Goal: Information Seeking & Learning: Learn about a topic

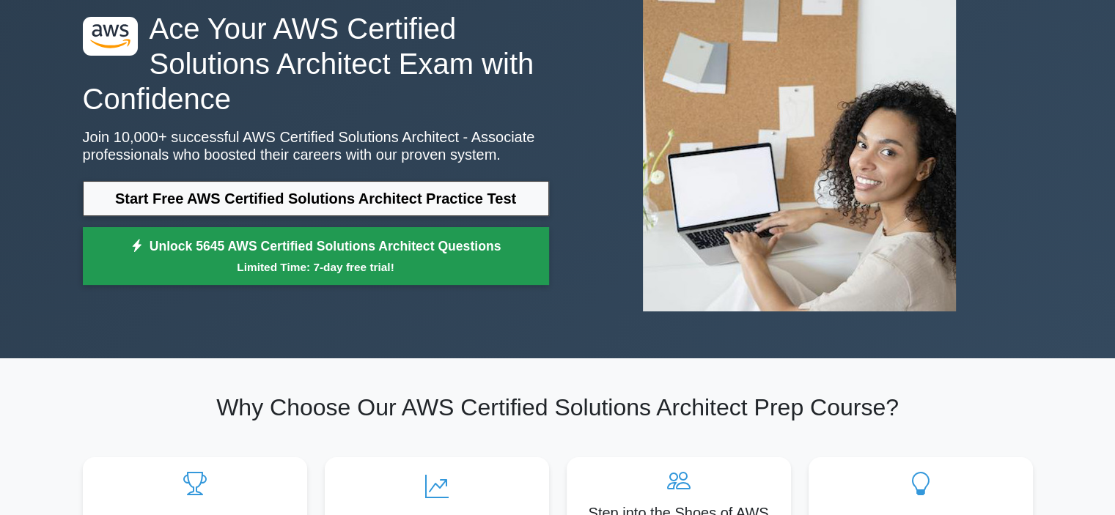
scroll to position [105, 0]
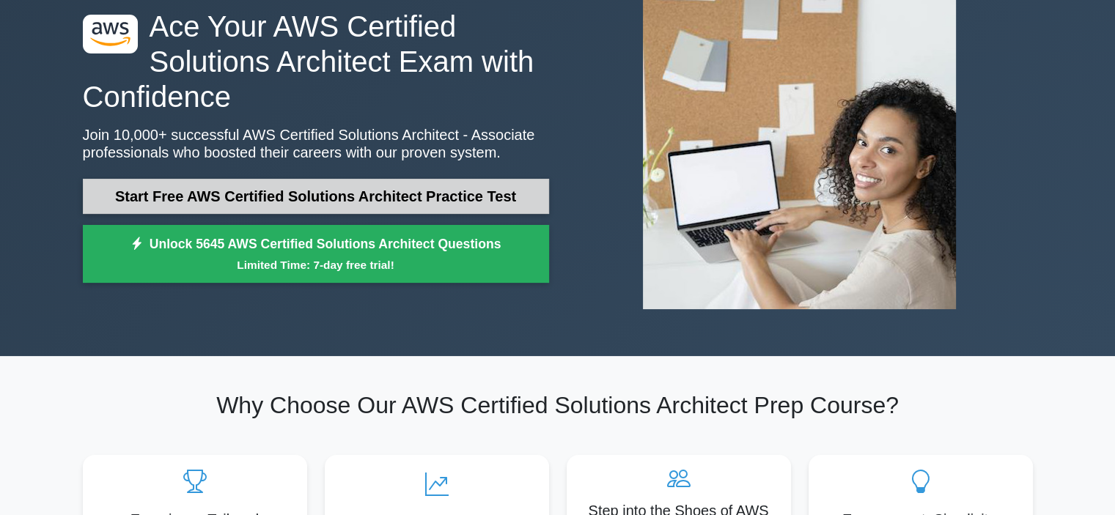
click at [304, 186] on link "Start Free AWS Certified Solutions Architect Practice Test" at bounding box center [316, 196] width 466 height 35
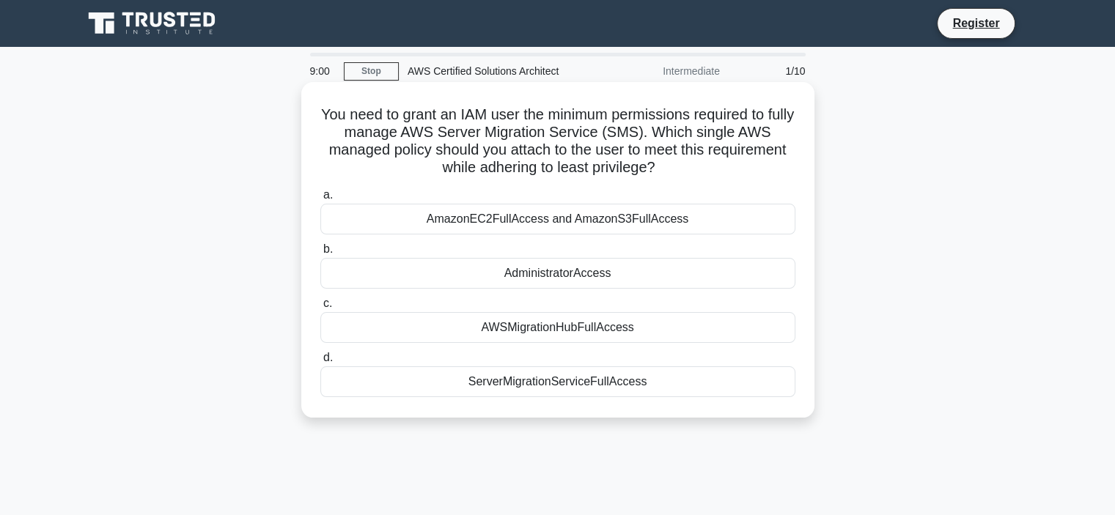
click at [531, 385] on div "ServerMigrationServiceFullAccess" at bounding box center [557, 382] width 475 height 31
click at [320, 363] on input "d. ServerMigrationServiceFullAccess" at bounding box center [320, 358] width 0 height 10
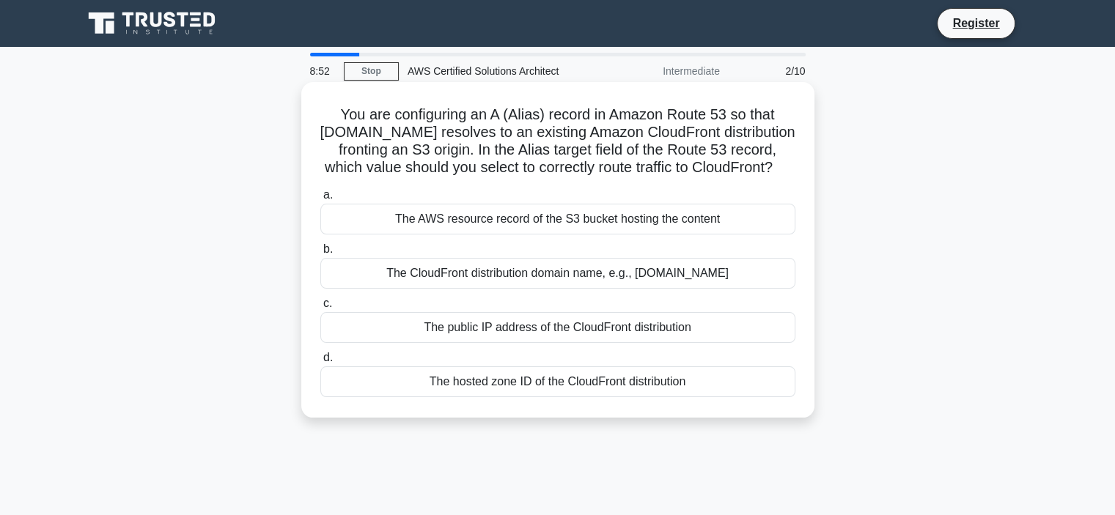
scroll to position [15, 0]
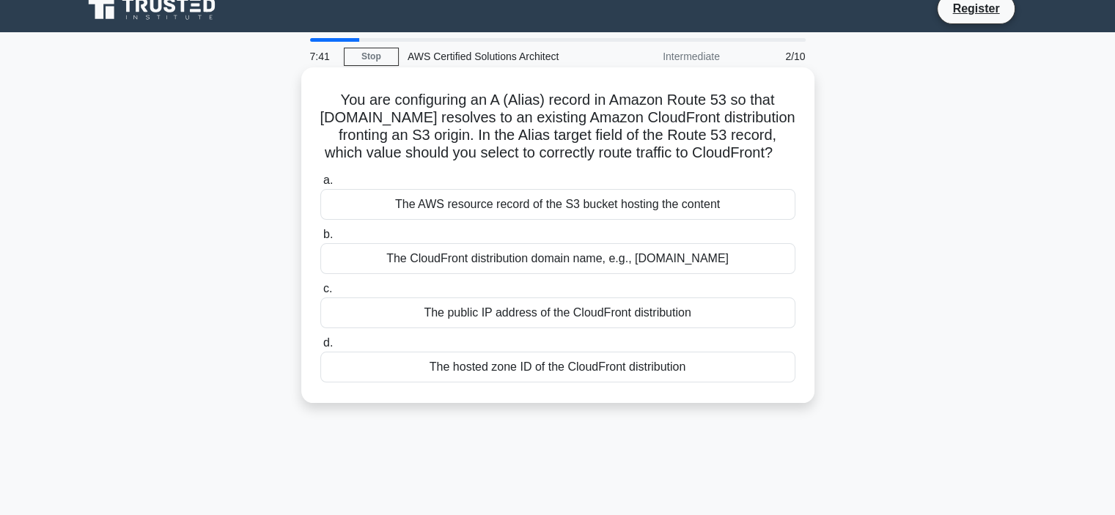
click at [522, 327] on div "The public IP address of the CloudFront distribution" at bounding box center [557, 313] width 475 height 31
click at [320, 294] on input "c. The public IP address of the CloudFront distribution" at bounding box center [320, 289] width 0 height 10
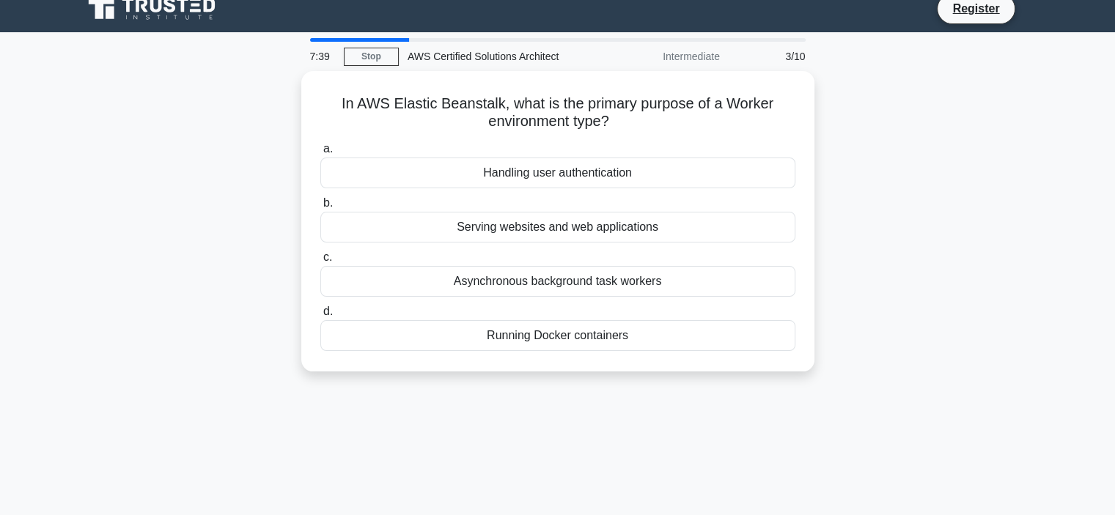
scroll to position [0, 0]
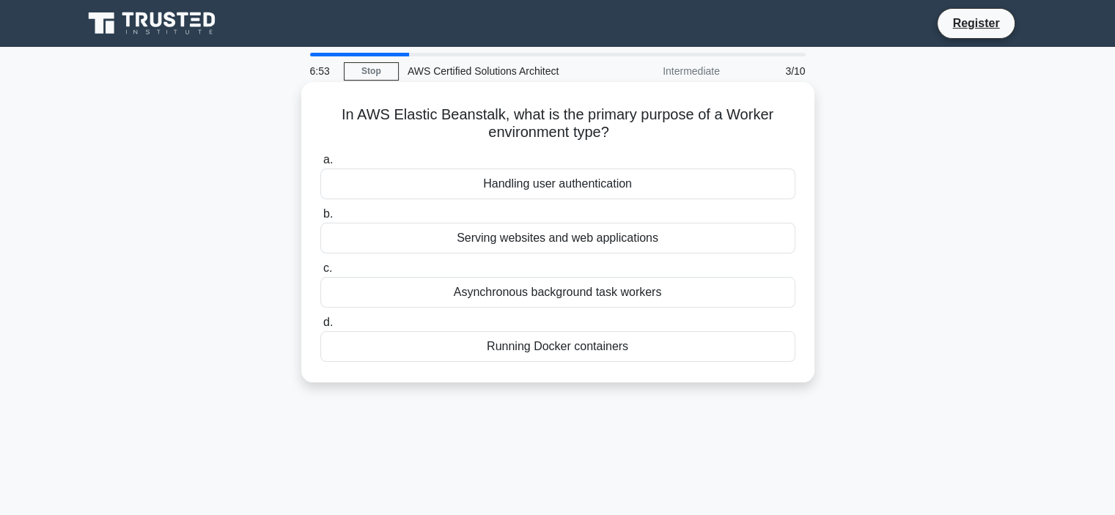
click at [565, 244] on div "Serving websites and web applications" at bounding box center [557, 238] width 475 height 31
click at [320, 219] on input "b. Serving websites and web applications" at bounding box center [320, 215] width 0 height 10
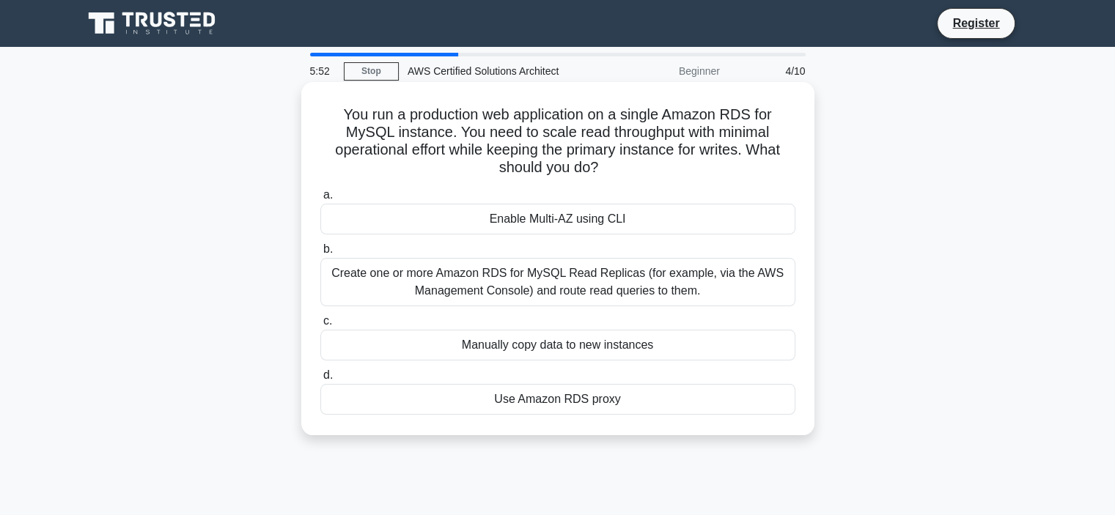
click at [551, 290] on div "Create one or more Amazon RDS for MySQL Read Replicas (for example, via the AWS…" at bounding box center [557, 282] width 475 height 48
click at [320, 254] on input "b. Create one or more Amazon RDS for MySQL Read Replicas (for example, via the …" at bounding box center [320, 250] width 0 height 10
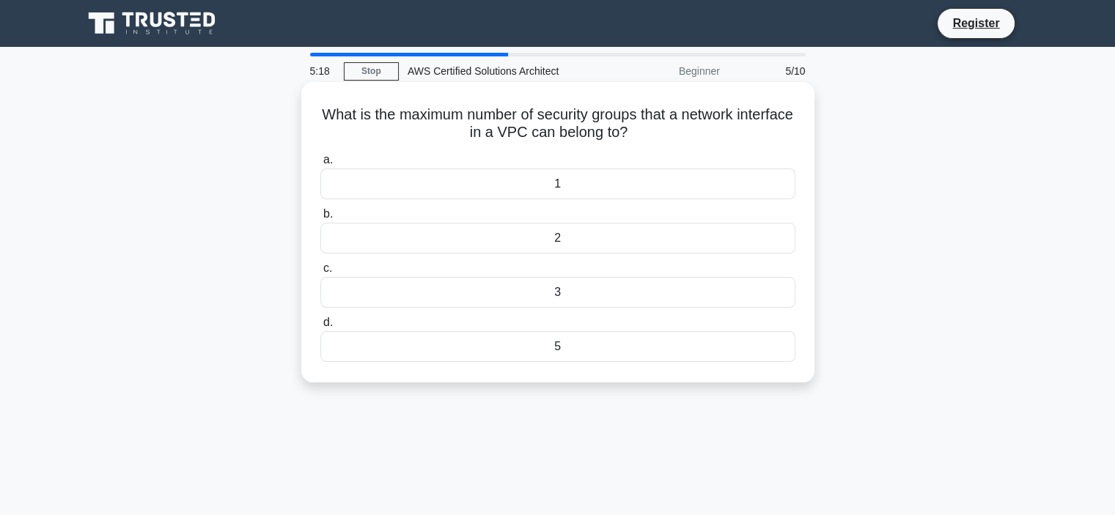
click at [556, 295] on div "3" at bounding box center [557, 292] width 475 height 31
click at [320, 273] on input "c. 3" at bounding box center [320, 269] width 0 height 10
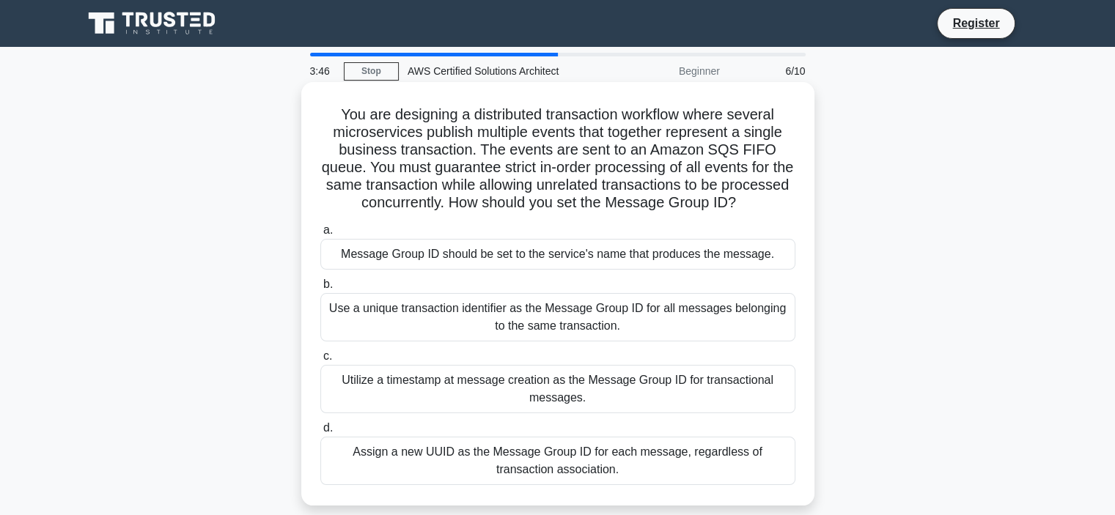
click at [557, 312] on div "Use a unique transaction identifier as the Message Group ID for all messages be…" at bounding box center [557, 317] width 475 height 48
click at [320, 290] on input "b. Use a unique transaction identifier as the Message Group ID for all messages…" at bounding box center [320, 285] width 0 height 10
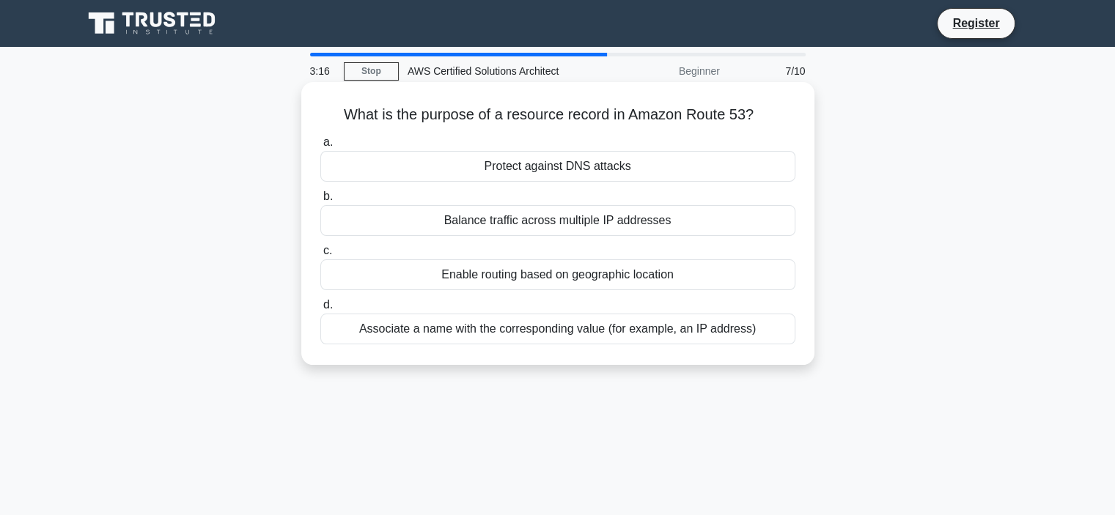
click at [523, 279] on div "Enable routing based on geographic location" at bounding box center [557, 275] width 475 height 31
click at [320, 256] on input "c. Enable routing based on geographic location" at bounding box center [320, 251] width 0 height 10
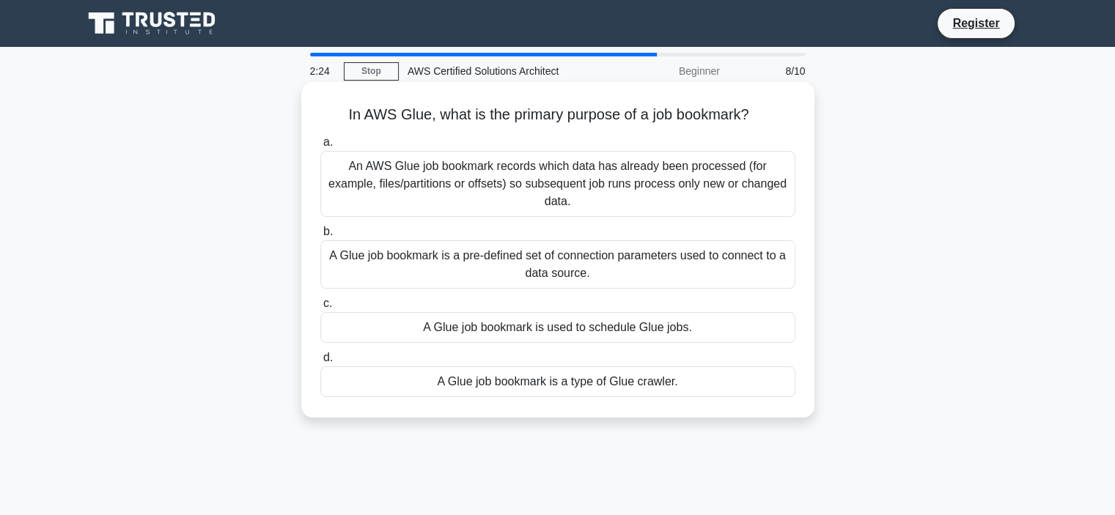
click at [665, 242] on div "A Glue job bookmark is a pre-defined set of connection parameters used to conne…" at bounding box center [557, 264] width 475 height 48
click at [320, 237] on input "b. A Glue job bookmark is a pre-defined set of connection parameters used to co…" at bounding box center [320, 232] width 0 height 10
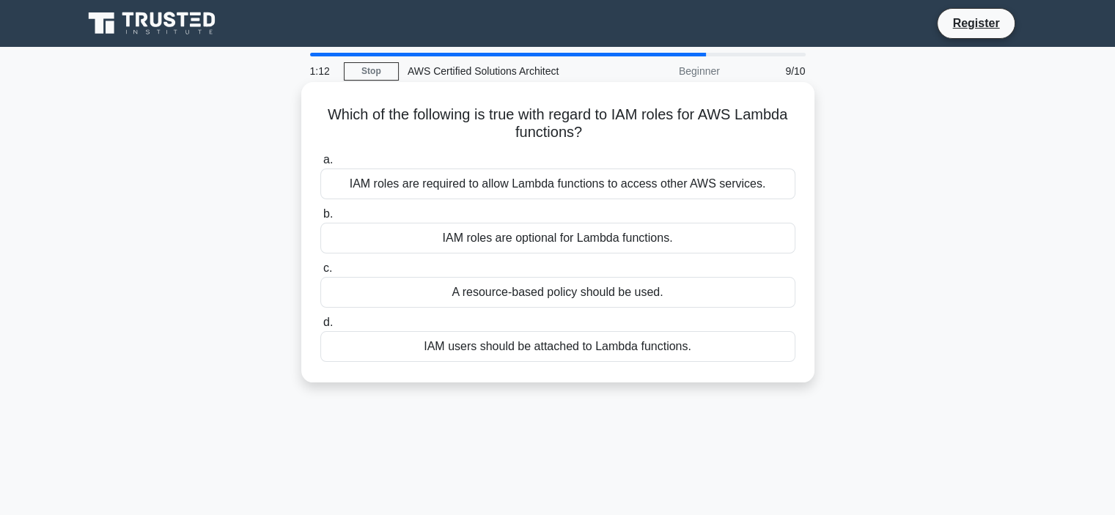
click at [551, 184] on div "IAM roles are required to allow Lambda functions to access other AWS services." at bounding box center [557, 184] width 475 height 31
click at [320, 165] on input "a. IAM roles are required to allow Lambda functions to access other AWS service…" at bounding box center [320, 160] width 0 height 10
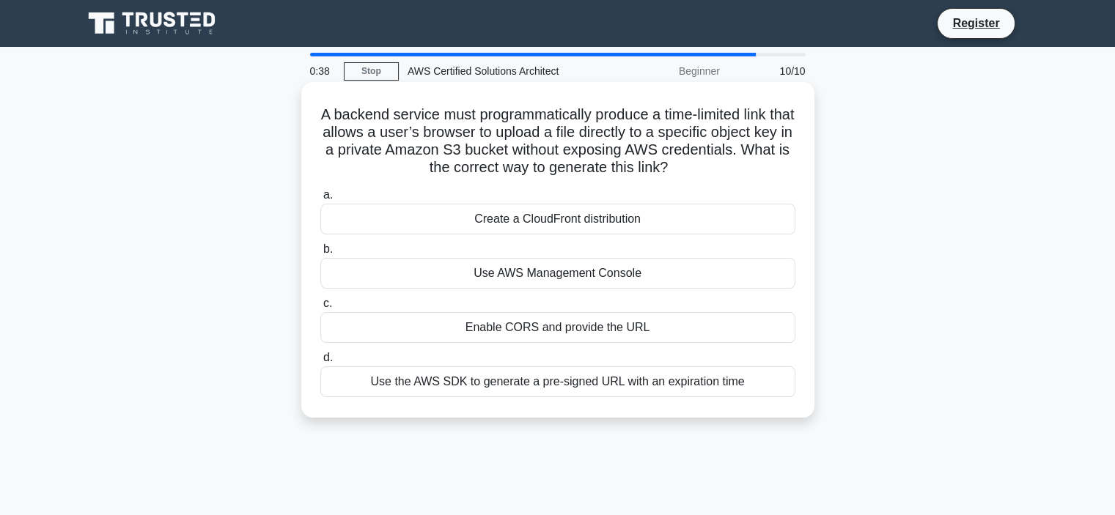
click at [535, 380] on div "Use the AWS SDK to generate a pre-signed URL with an expiration time" at bounding box center [557, 382] width 475 height 31
click at [320, 363] on input "d. Use the AWS SDK to generate a pre-signed URL with an expiration time" at bounding box center [320, 358] width 0 height 10
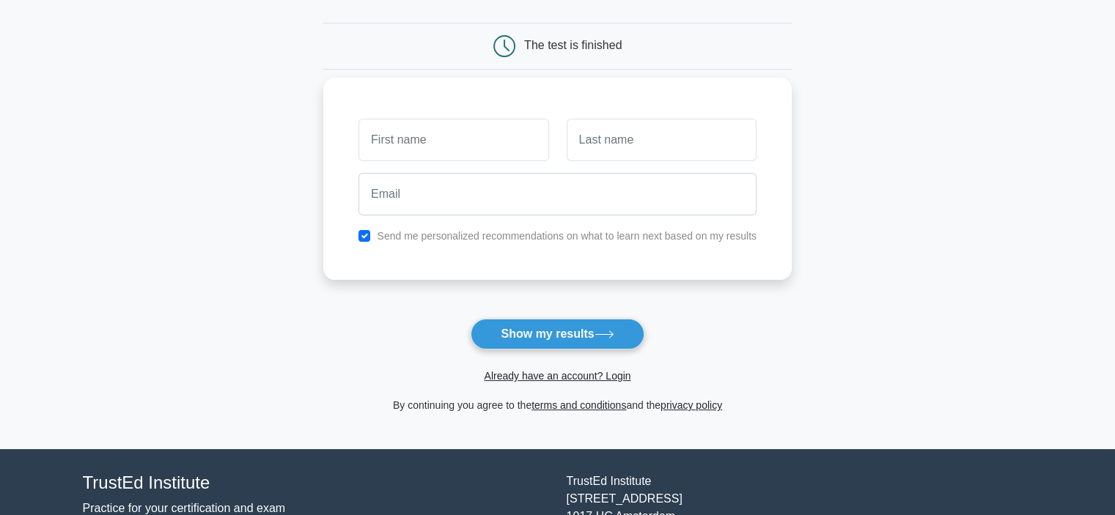
scroll to position [147, 0]
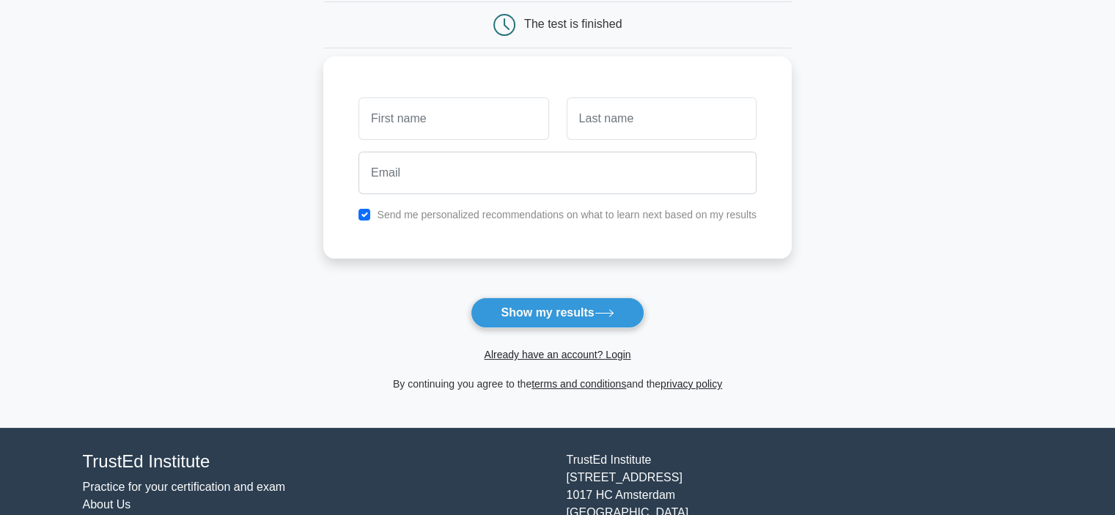
click at [478, 126] on input "text" at bounding box center [454, 119] width 190 height 43
type input "Tawfic"
click at [607, 126] on input "text" at bounding box center [662, 119] width 190 height 43
type input "Abdul-Razak"
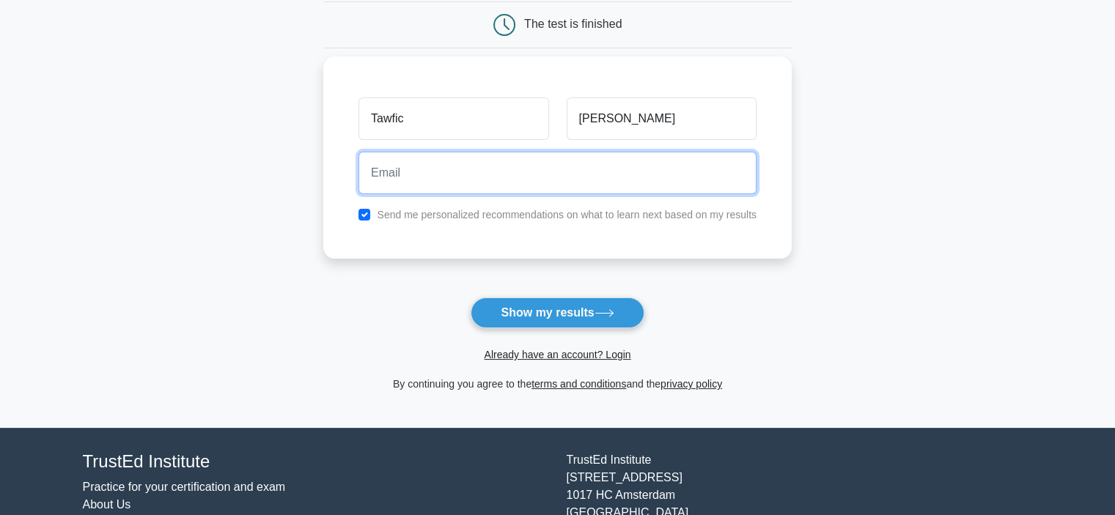
click at [505, 165] on input "email" at bounding box center [558, 173] width 398 height 43
type input "hapjaba@gmail.com"
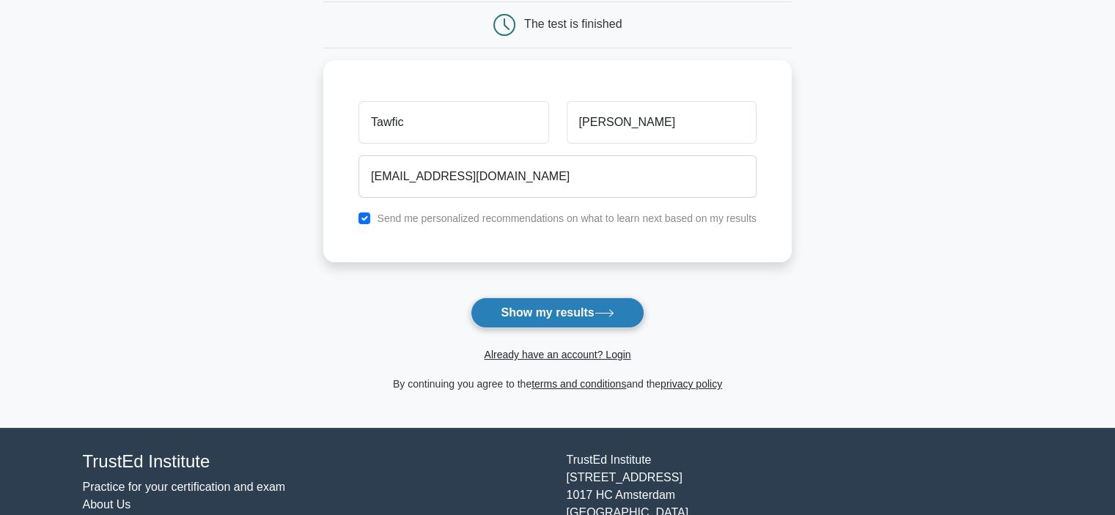
click at [518, 317] on button "Show my results" at bounding box center [557, 313] width 173 height 31
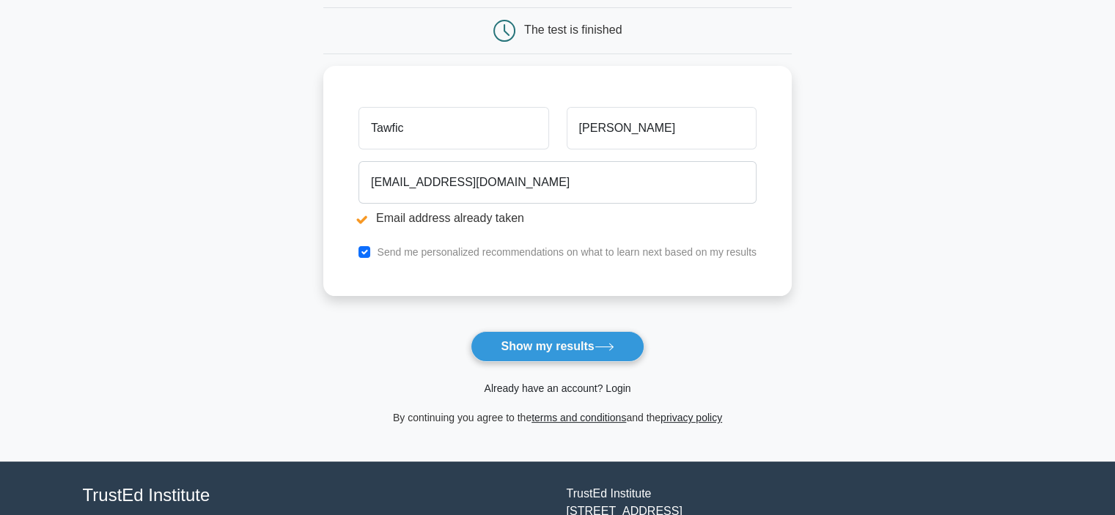
scroll to position [220, 0]
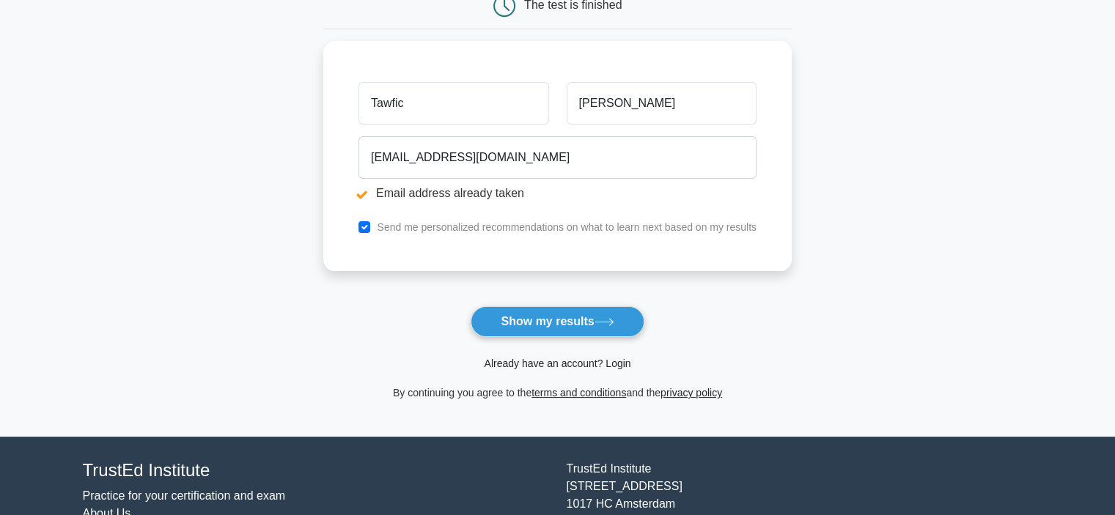
click at [608, 367] on link "Already have an account? Login" at bounding box center [557, 364] width 147 height 12
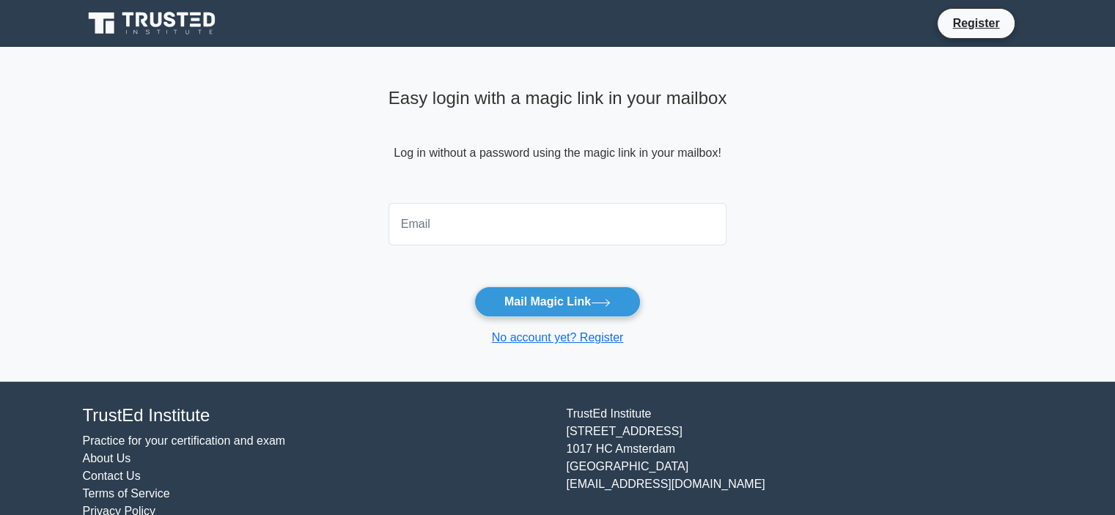
click at [539, 230] on input "email" at bounding box center [558, 224] width 339 height 43
type input "[EMAIL_ADDRESS][DOMAIN_NAME]"
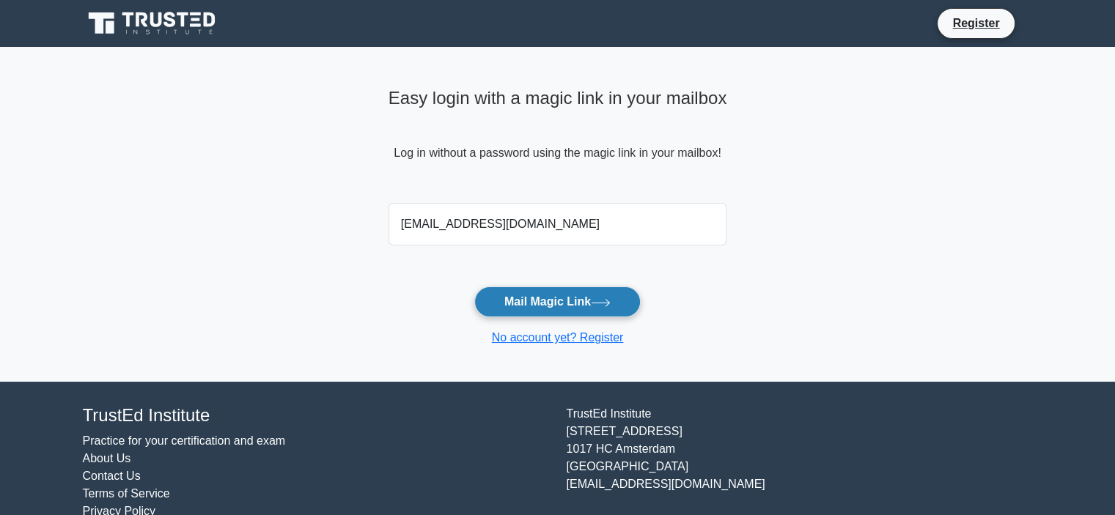
click at [531, 301] on button "Mail Magic Link" at bounding box center [557, 302] width 166 height 31
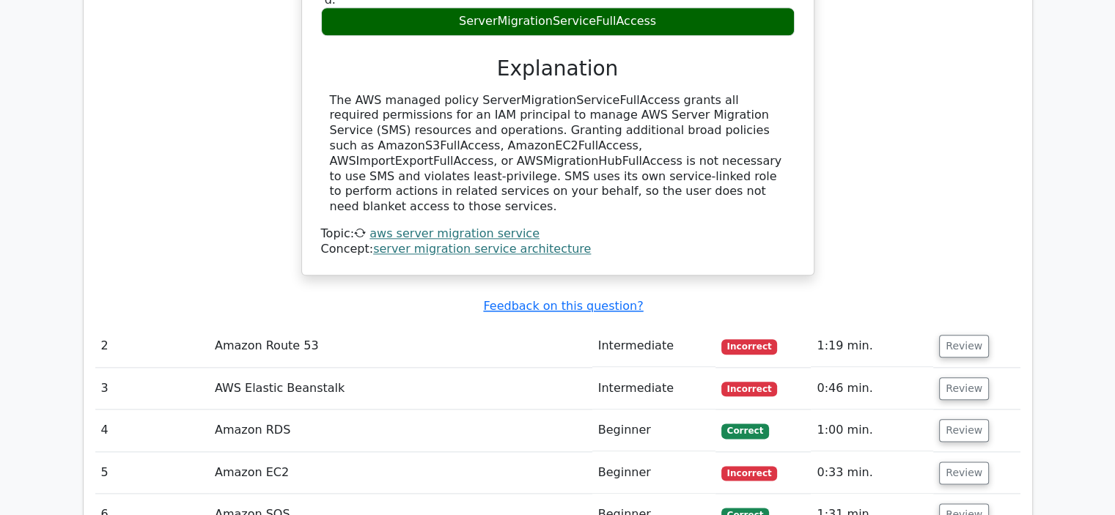
scroll to position [1686, 0]
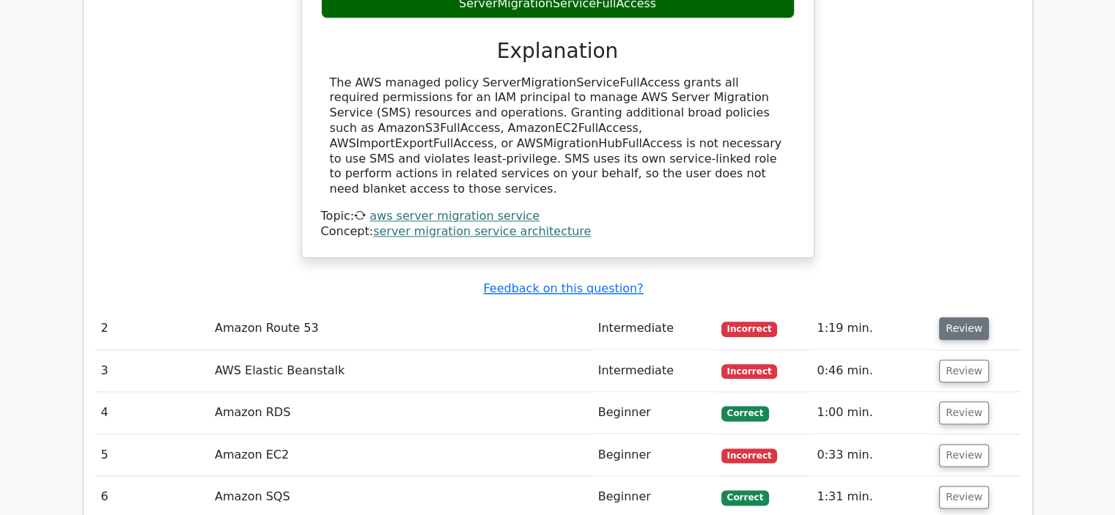
click at [956, 317] on button "Review" at bounding box center [964, 328] width 50 height 23
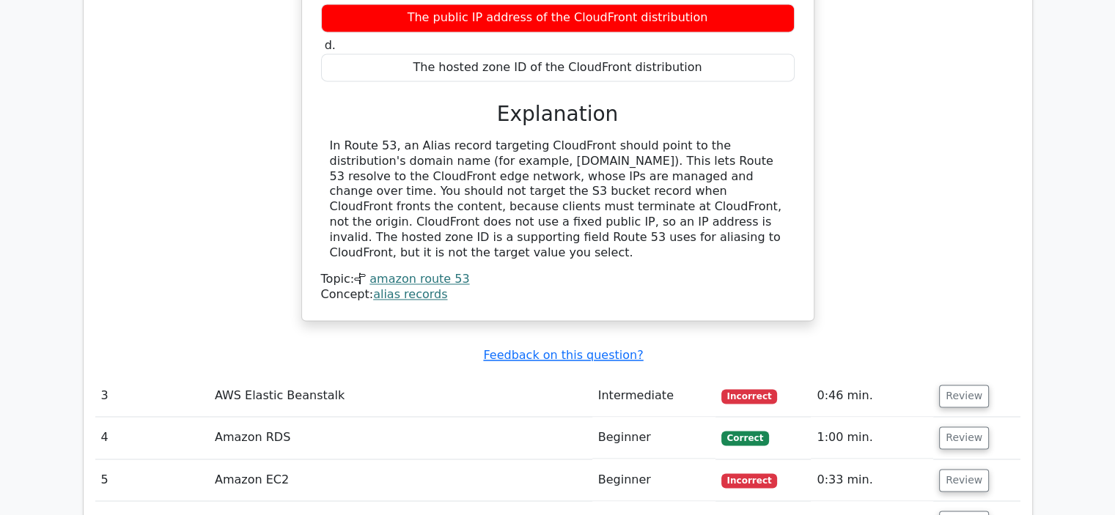
scroll to position [2273, 0]
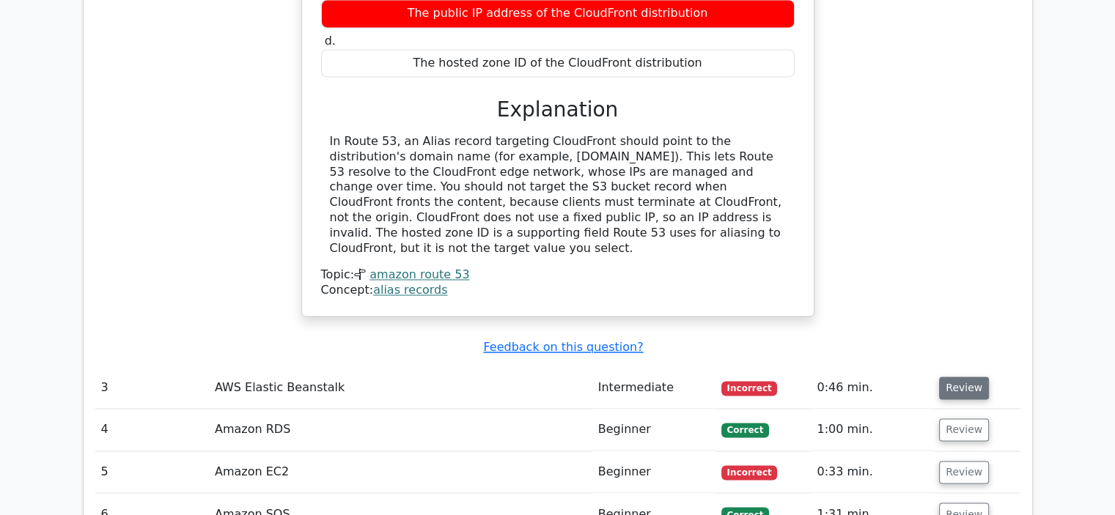
click at [949, 377] on button "Review" at bounding box center [964, 388] width 50 height 23
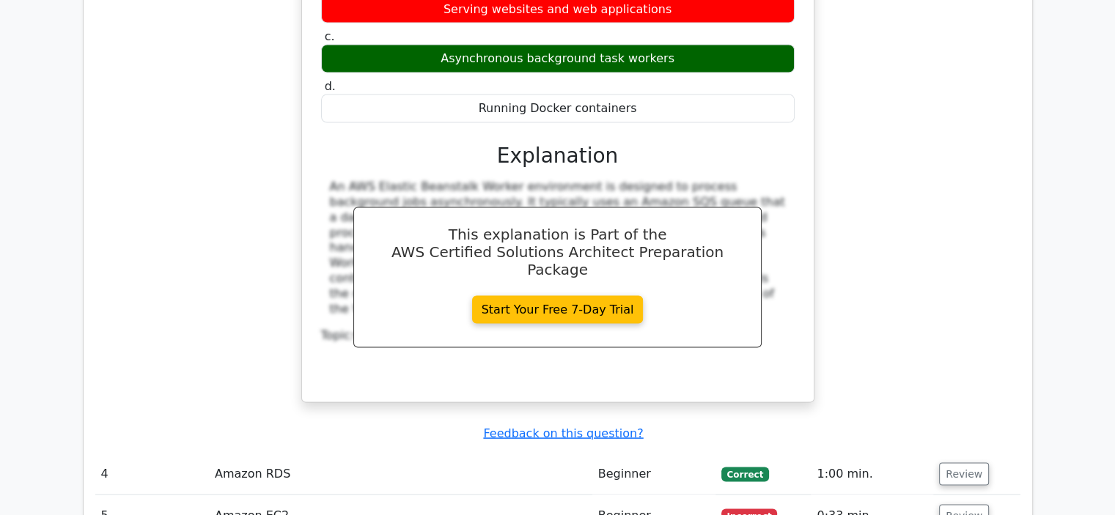
scroll to position [2859, 0]
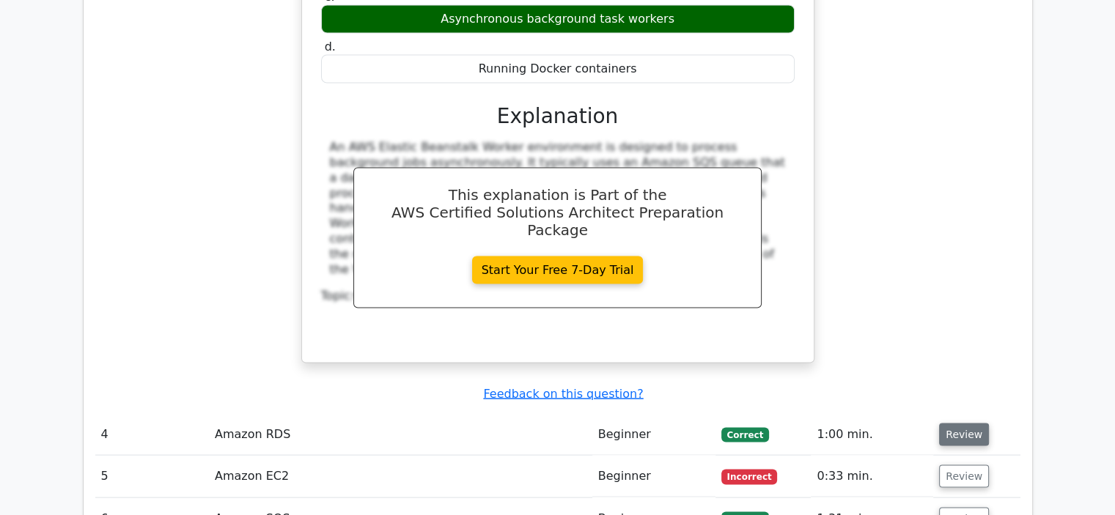
click at [966, 424] on button "Review" at bounding box center [964, 435] width 50 height 23
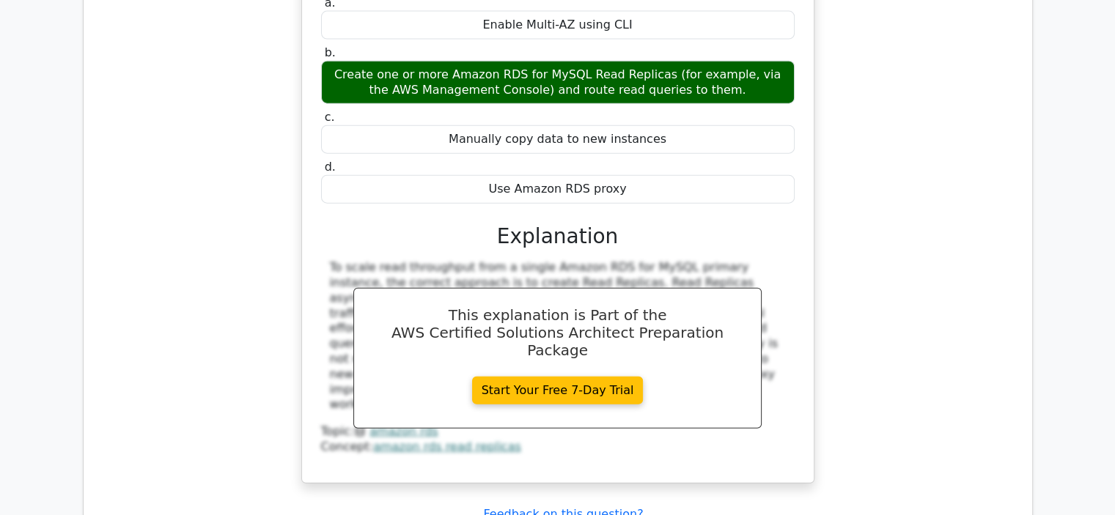
scroll to position [3519, 0]
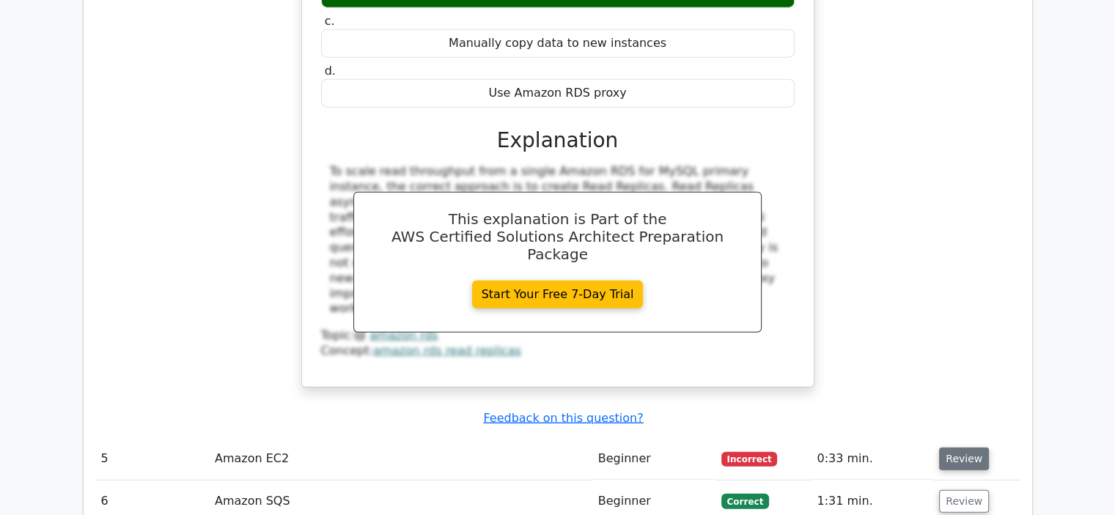
click at [953, 448] on button "Review" at bounding box center [964, 459] width 50 height 23
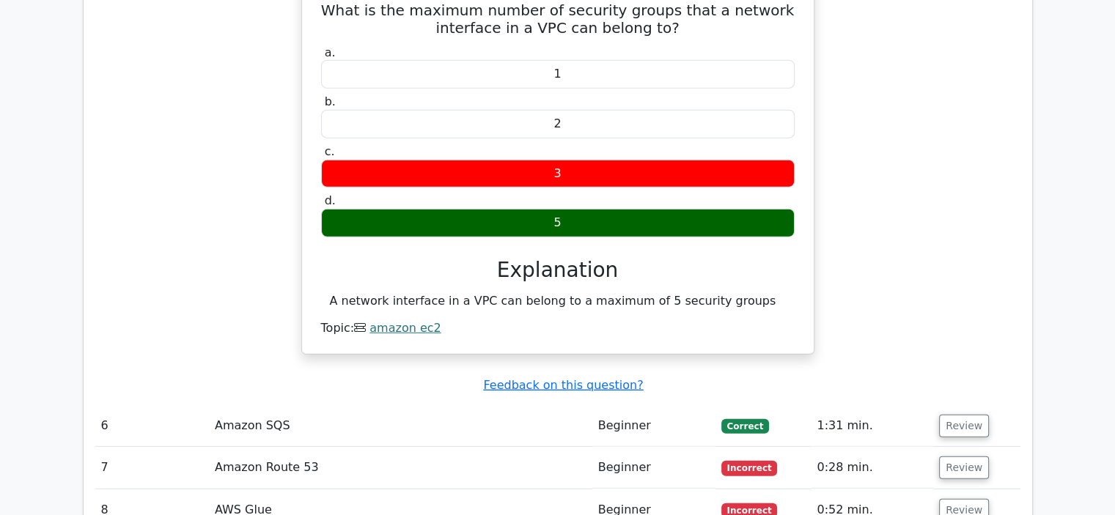
scroll to position [4032, 0]
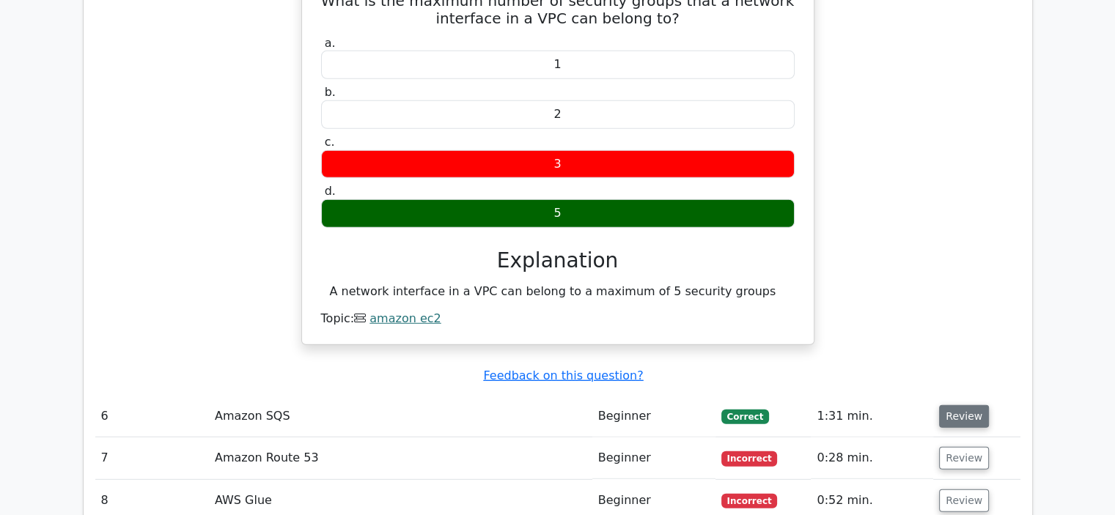
click at [971, 405] on button "Review" at bounding box center [964, 416] width 50 height 23
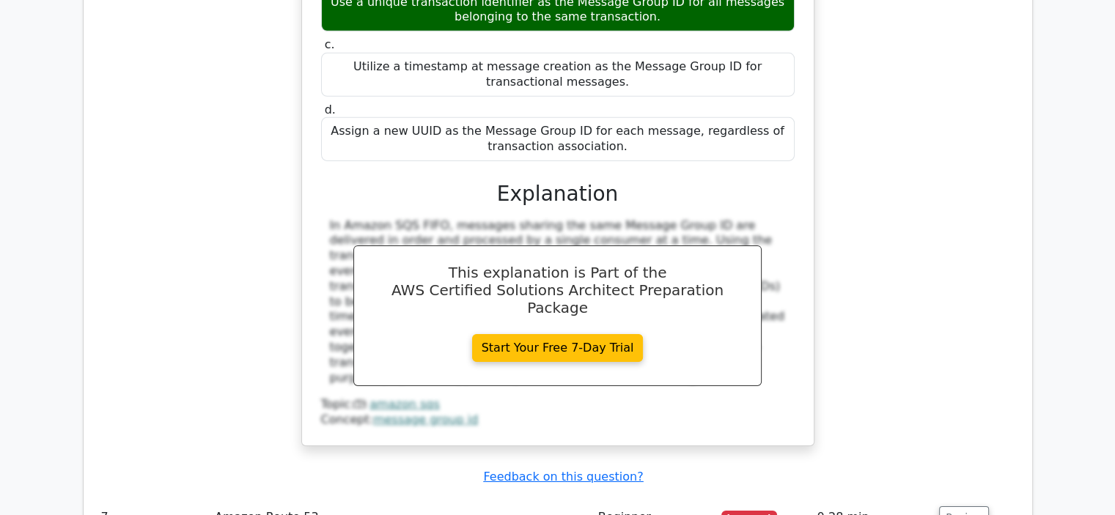
scroll to position [4765, 0]
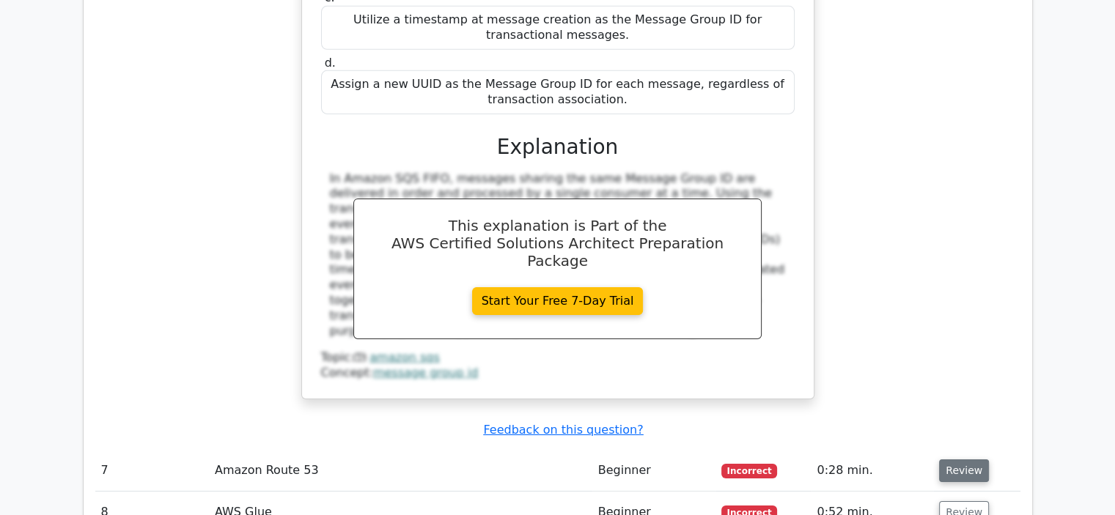
click at [971, 460] on button "Review" at bounding box center [964, 471] width 50 height 23
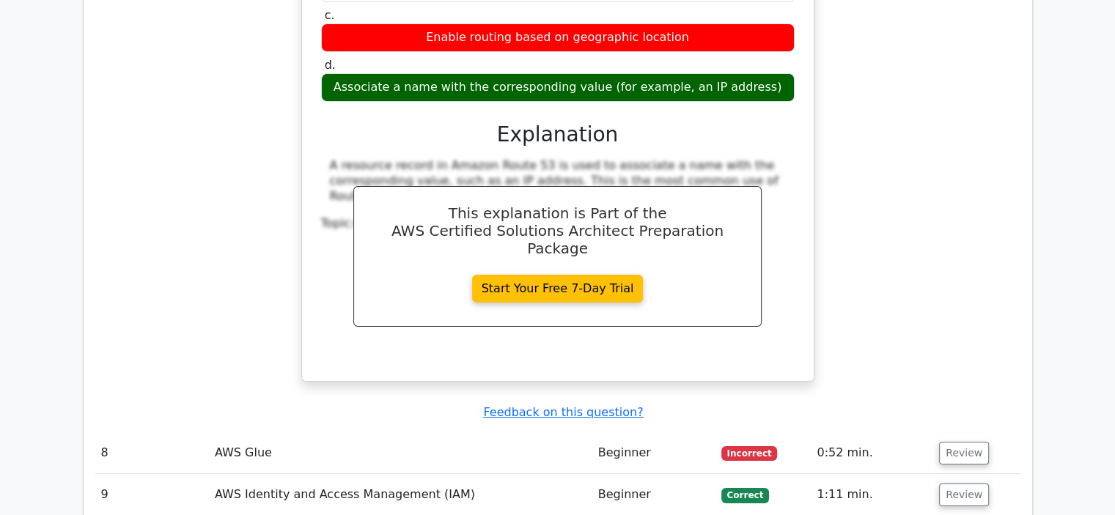
scroll to position [5425, 0]
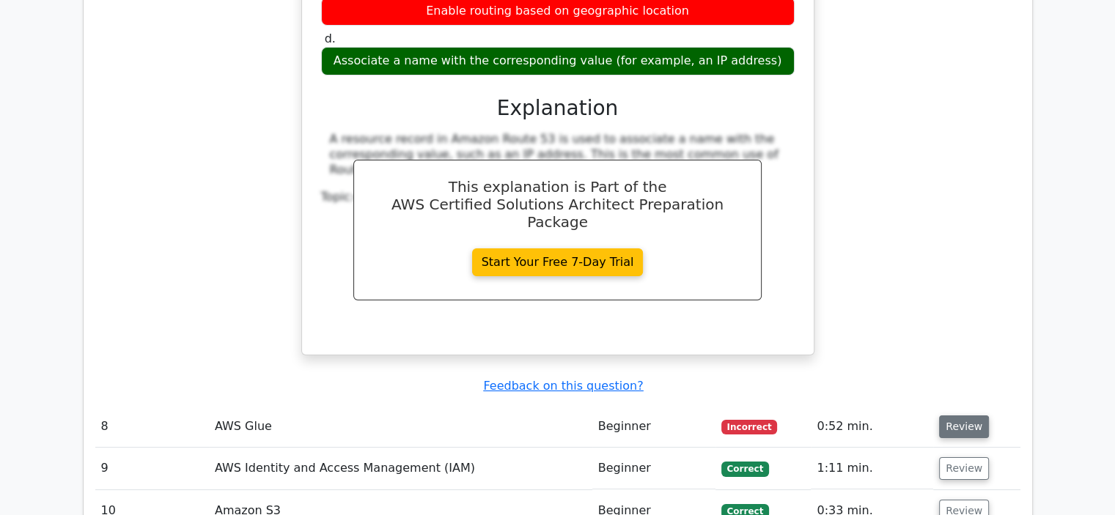
click at [971, 416] on button "Review" at bounding box center [964, 427] width 50 height 23
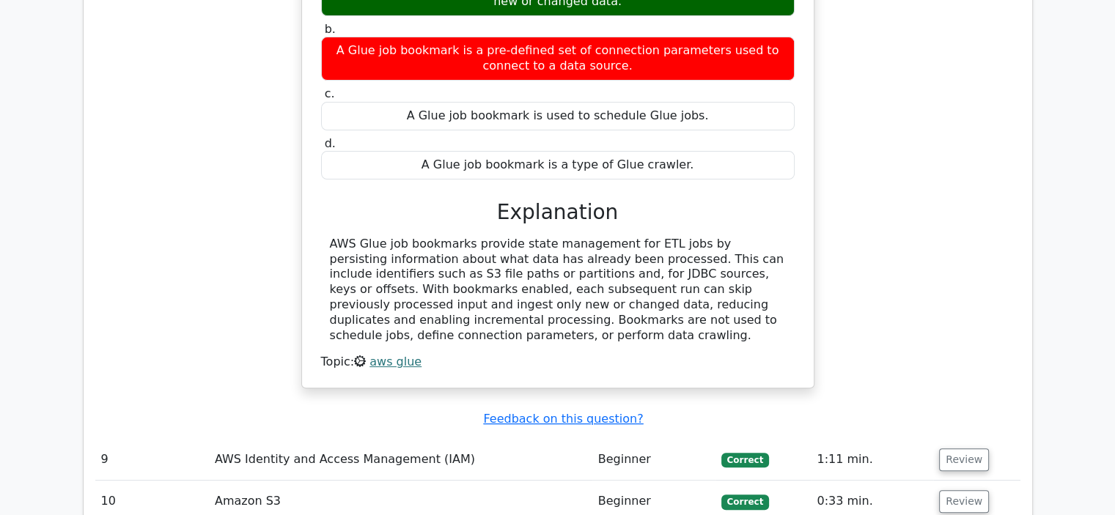
scroll to position [6012, 0]
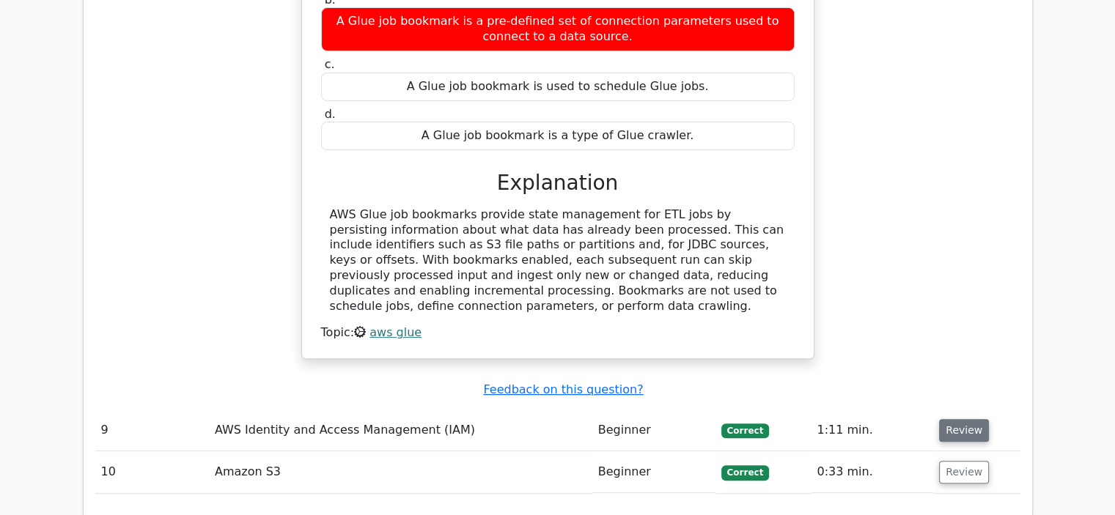
click at [968, 419] on button "Review" at bounding box center [964, 430] width 50 height 23
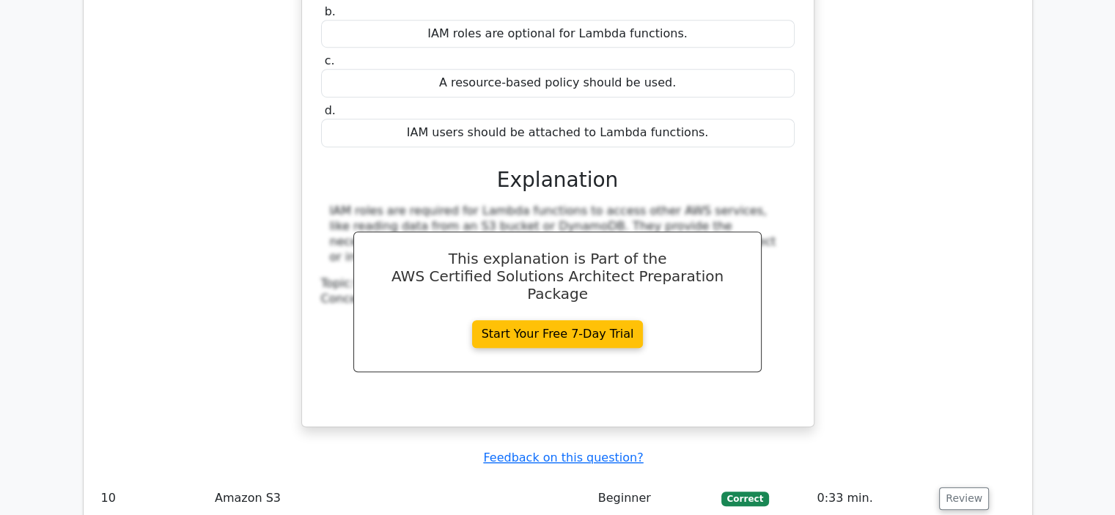
scroll to position [6598, 0]
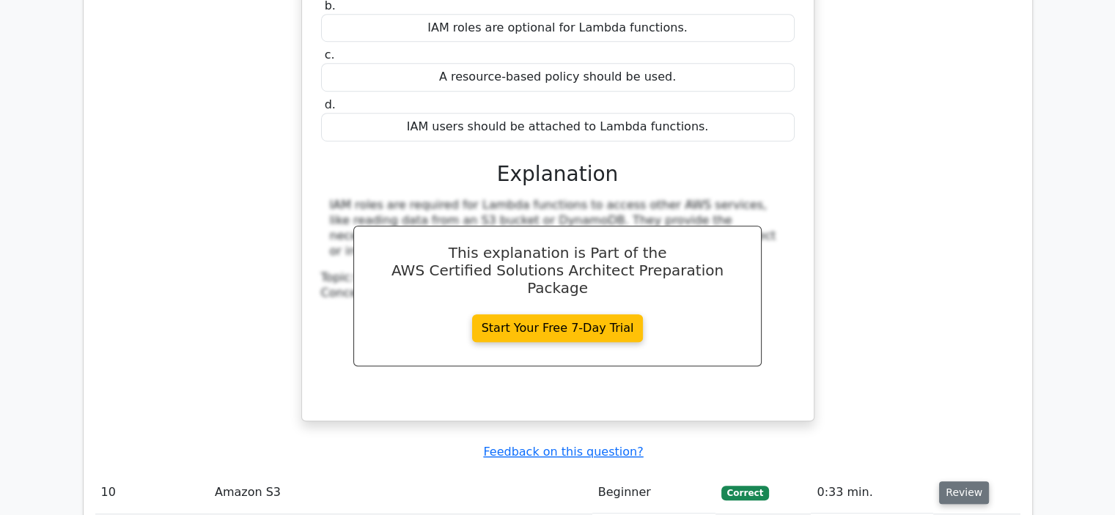
click at [951, 482] on button "Review" at bounding box center [964, 493] width 50 height 23
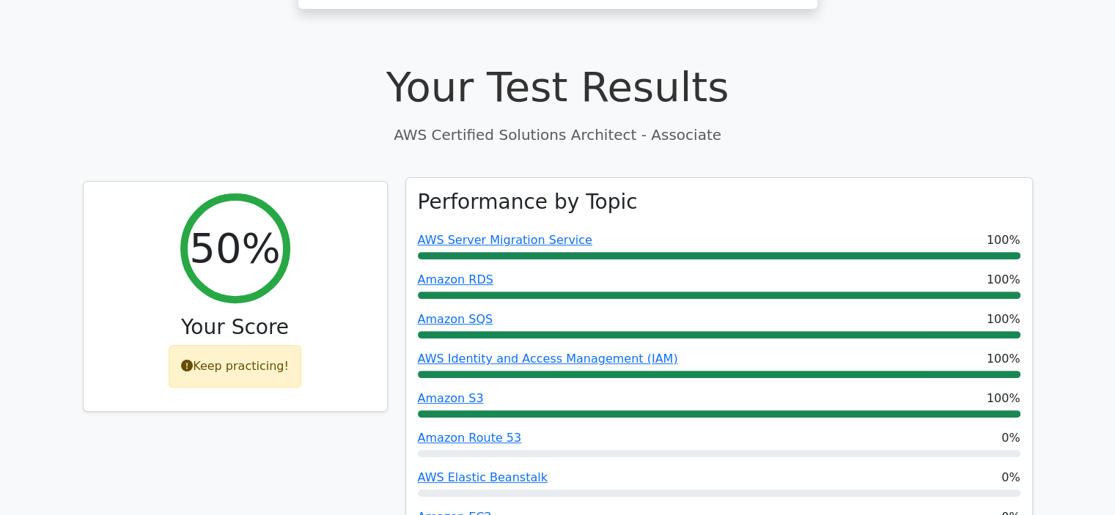
scroll to position [551, 0]
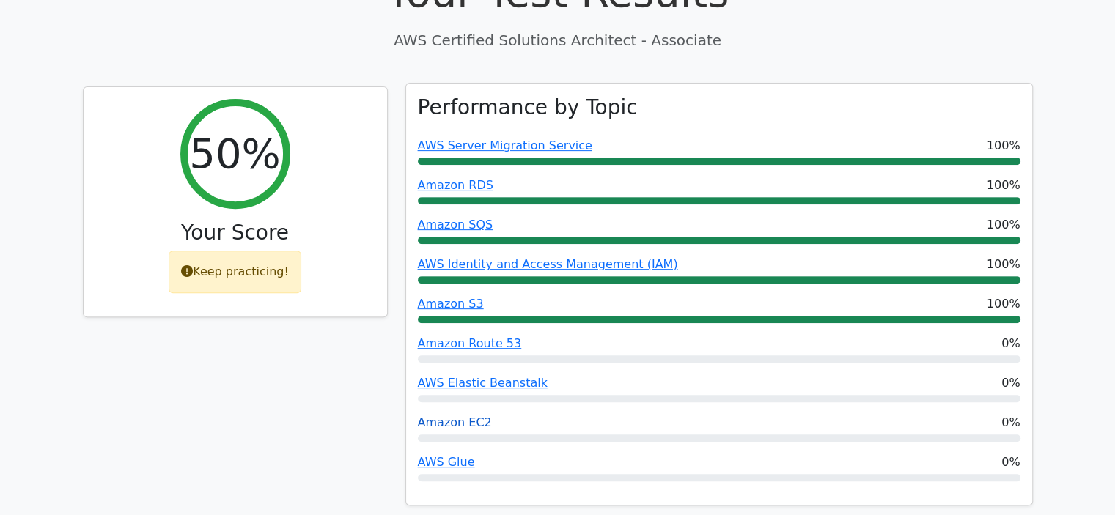
click at [474, 416] on link "Amazon EC2" at bounding box center [455, 423] width 74 height 14
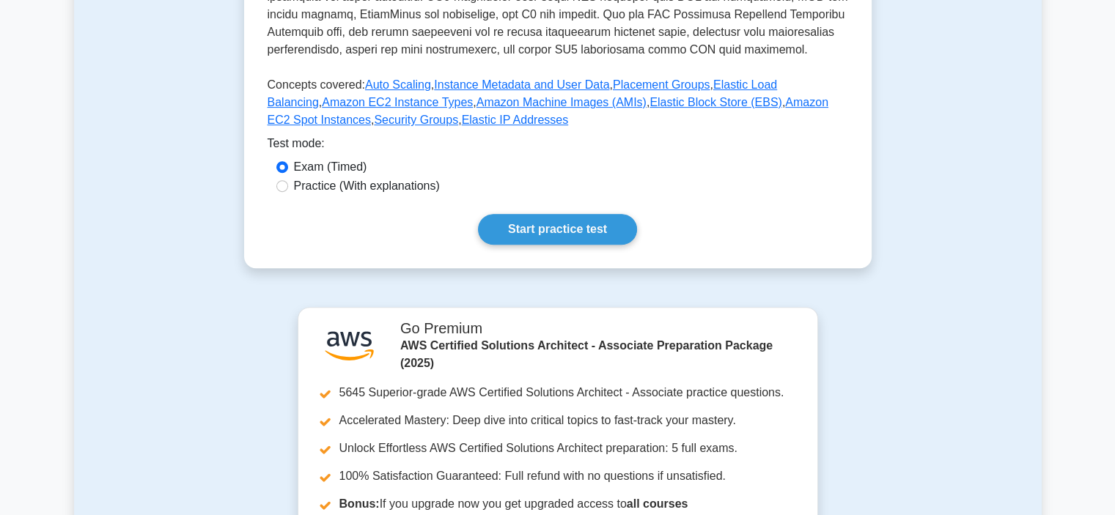
scroll to position [587, 0]
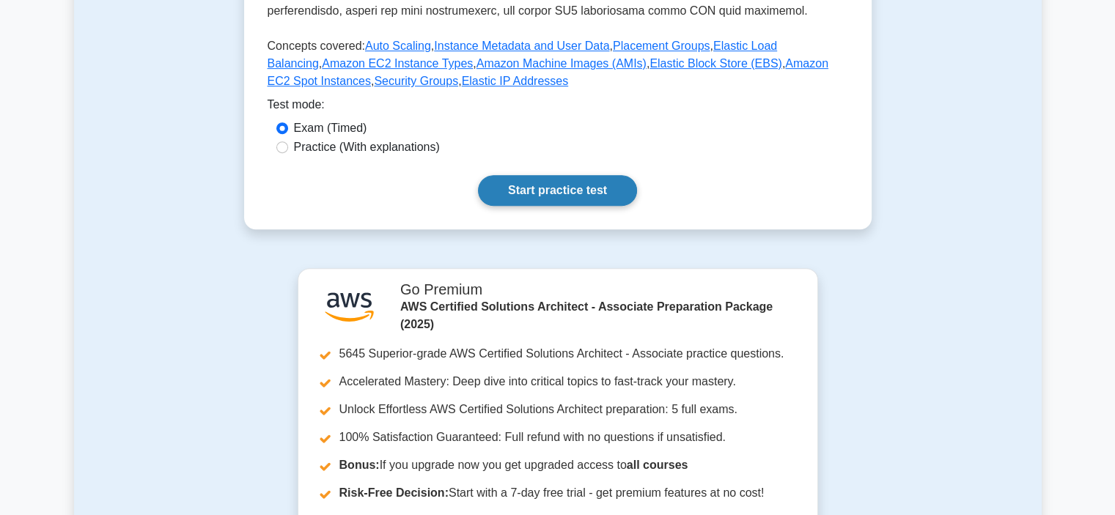
click at [542, 190] on link "Start practice test" at bounding box center [557, 190] width 159 height 31
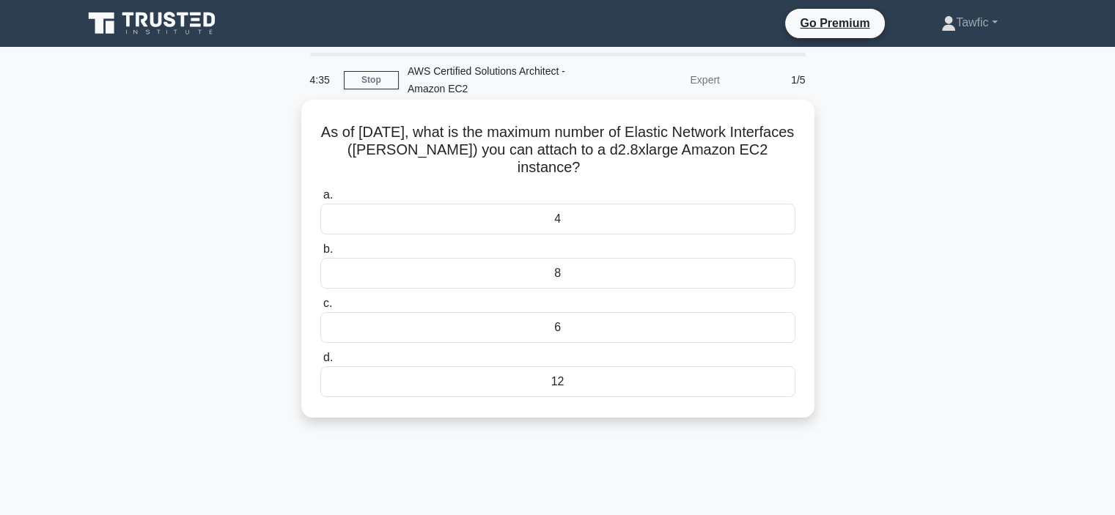
click at [581, 381] on div "12" at bounding box center [557, 382] width 475 height 31
click at [320, 363] on input "d. 12" at bounding box center [320, 358] width 0 height 10
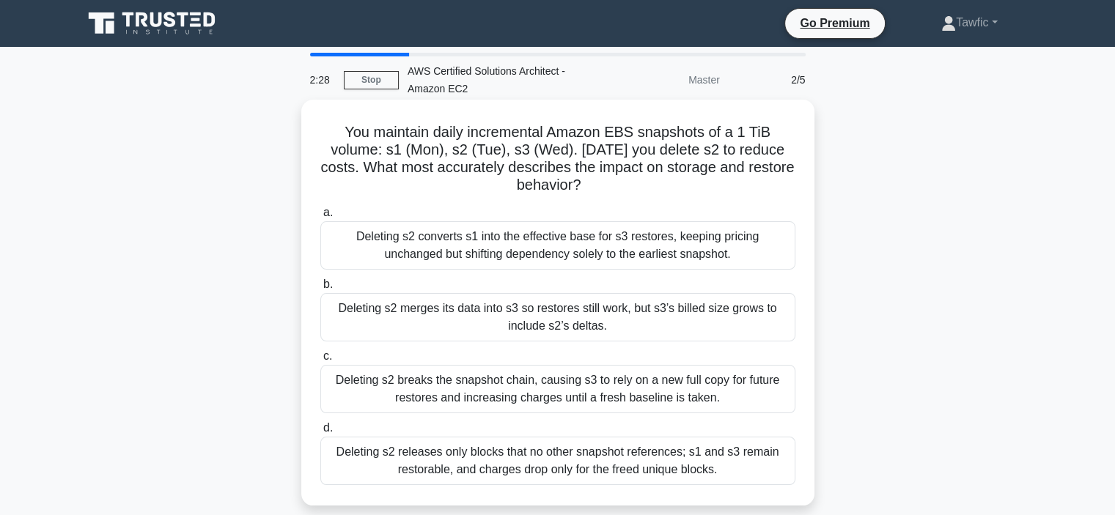
click at [602, 248] on div "Deleting s2 converts s1 into the effective base for s3 restores, keeping pricin…" at bounding box center [557, 245] width 475 height 48
click at [320, 218] on input "a. Deleting s2 converts s1 into the effective base for s3 restores, keeping pri…" at bounding box center [320, 213] width 0 height 10
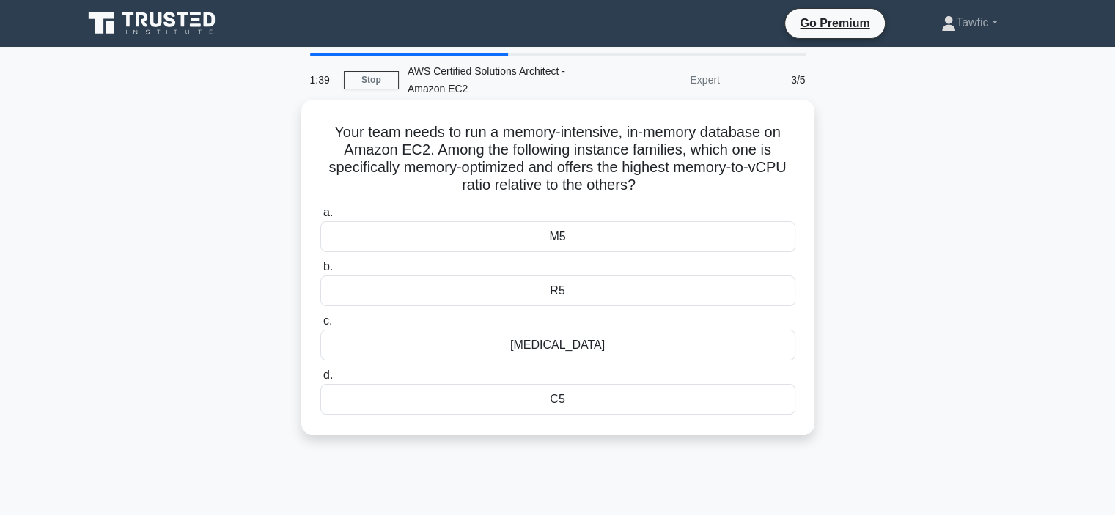
click at [587, 293] on div "R5" at bounding box center [557, 291] width 475 height 31
click at [320, 272] on input "b. R5" at bounding box center [320, 267] width 0 height 10
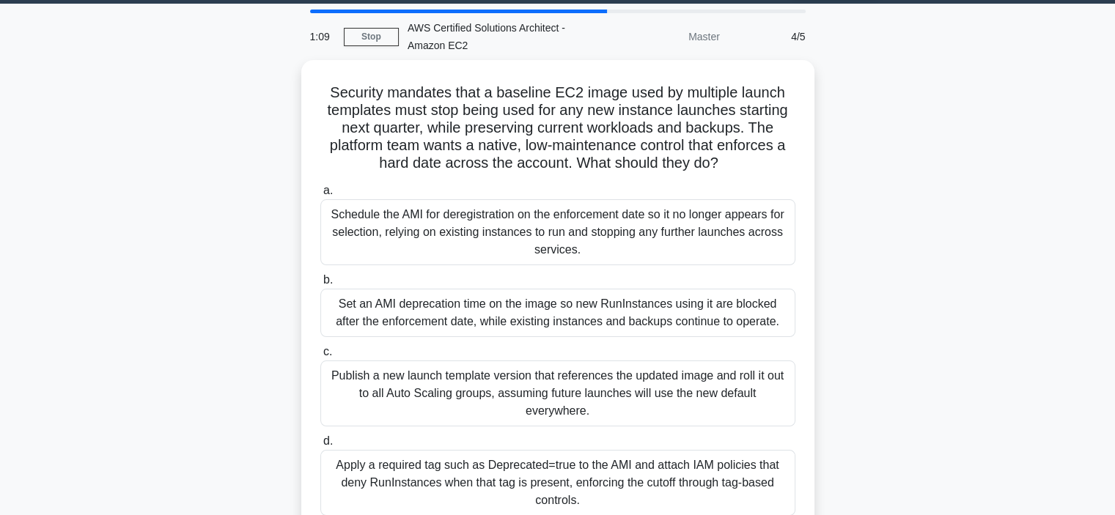
scroll to position [44, 0]
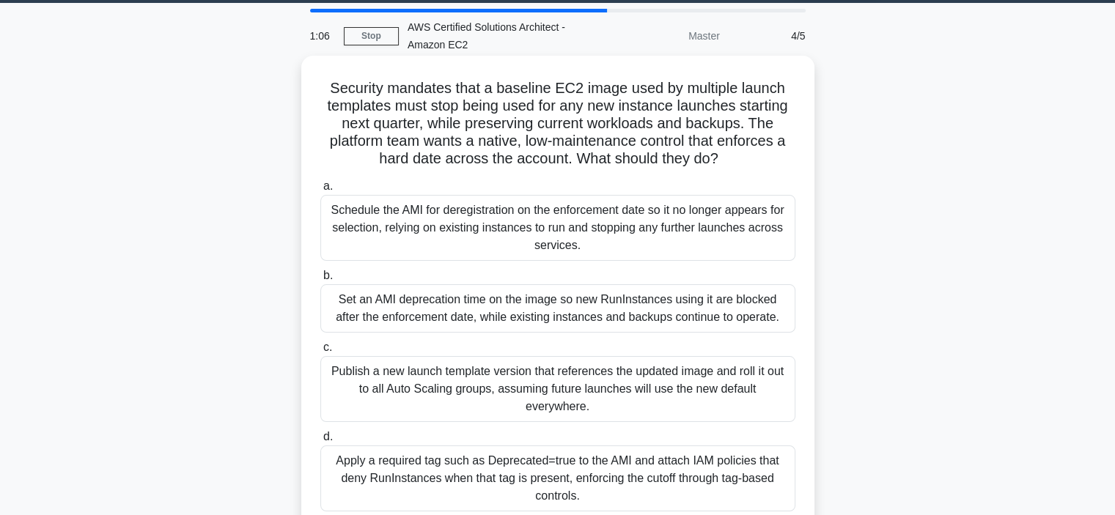
click at [563, 378] on div "Publish a new launch template version that references the updated image and rol…" at bounding box center [557, 389] width 475 height 66
click at [320, 353] on input "c. Publish a new launch template version that references the updated image and …" at bounding box center [320, 348] width 0 height 10
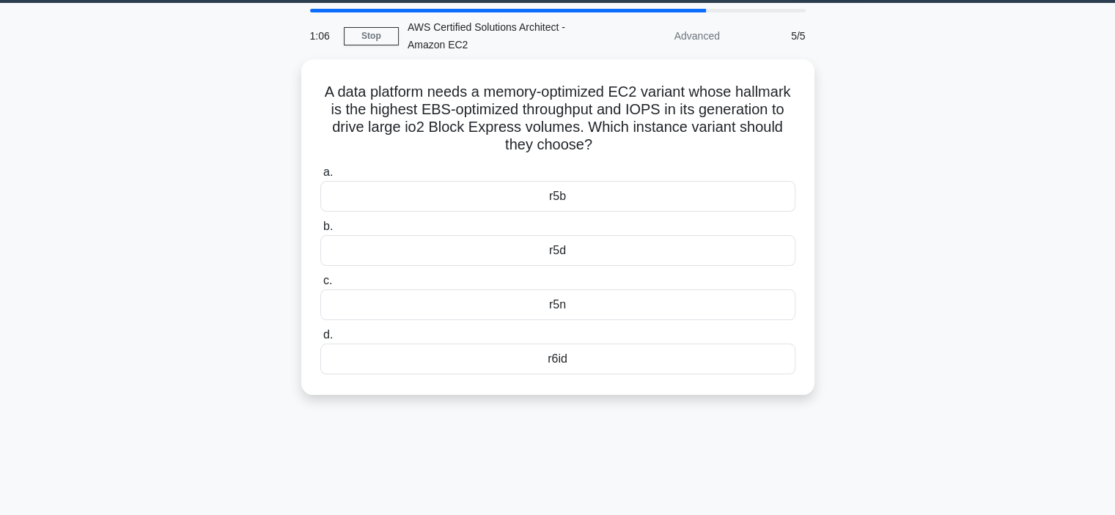
scroll to position [0, 0]
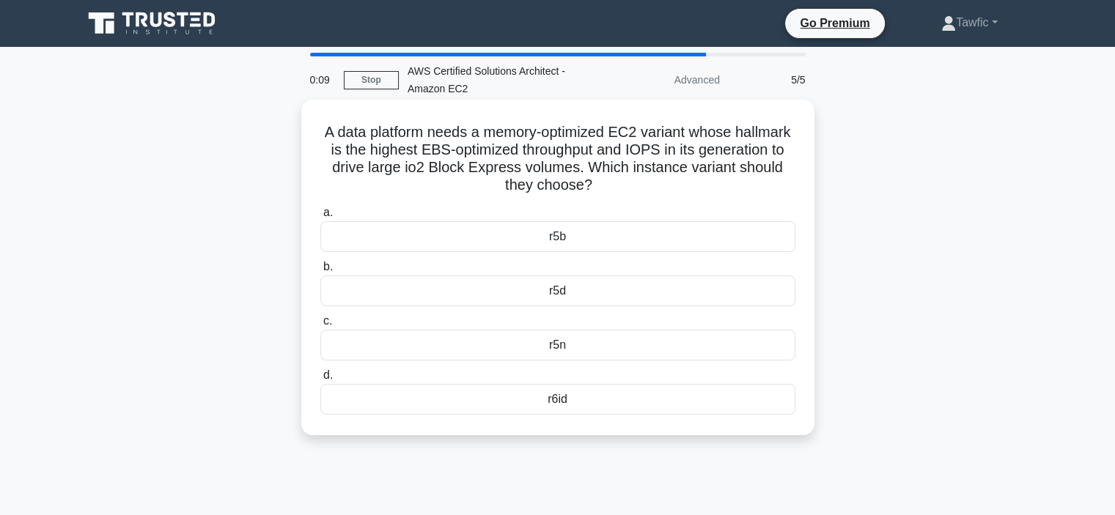
click at [557, 401] on div "r6id" at bounding box center [557, 399] width 475 height 31
click at [320, 381] on input "d. r6id" at bounding box center [320, 376] width 0 height 10
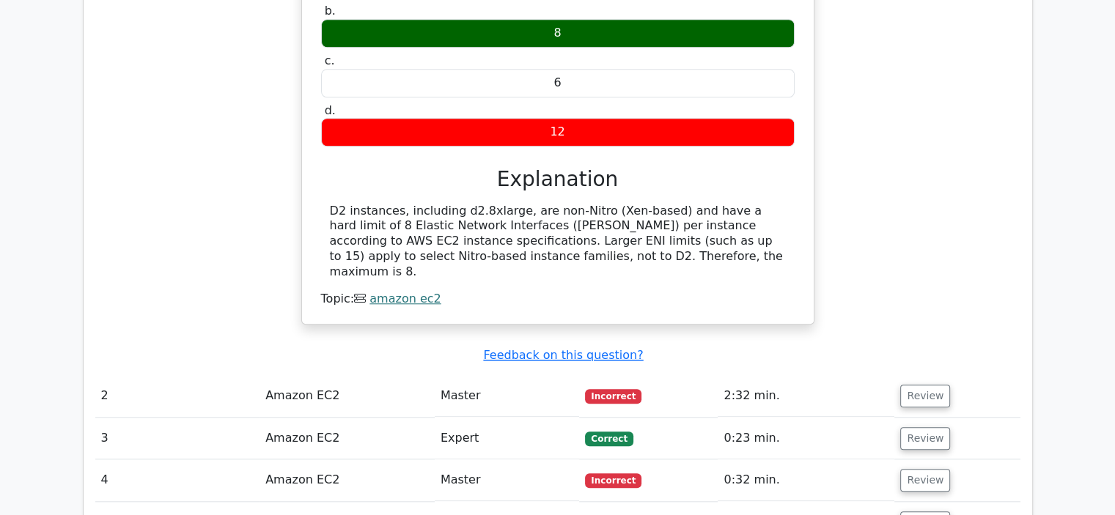
scroll to position [1355, 0]
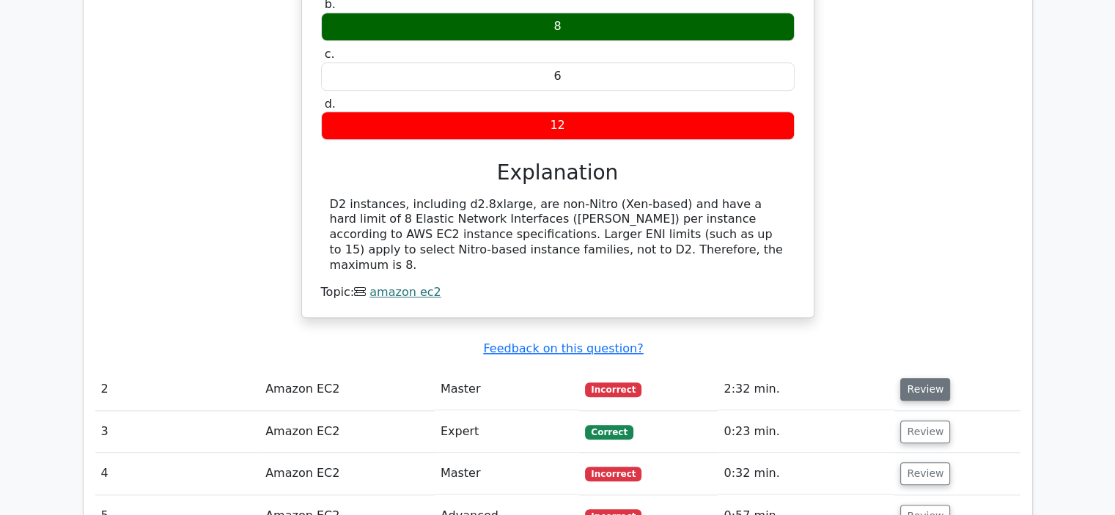
click at [924, 378] on button "Review" at bounding box center [925, 389] width 50 height 23
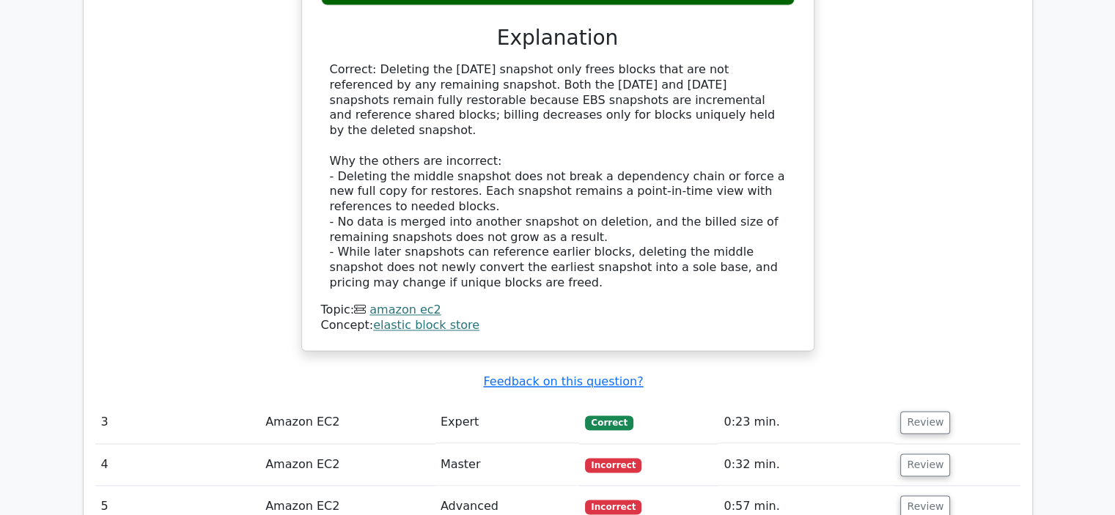
scroll to position [2119, 0]
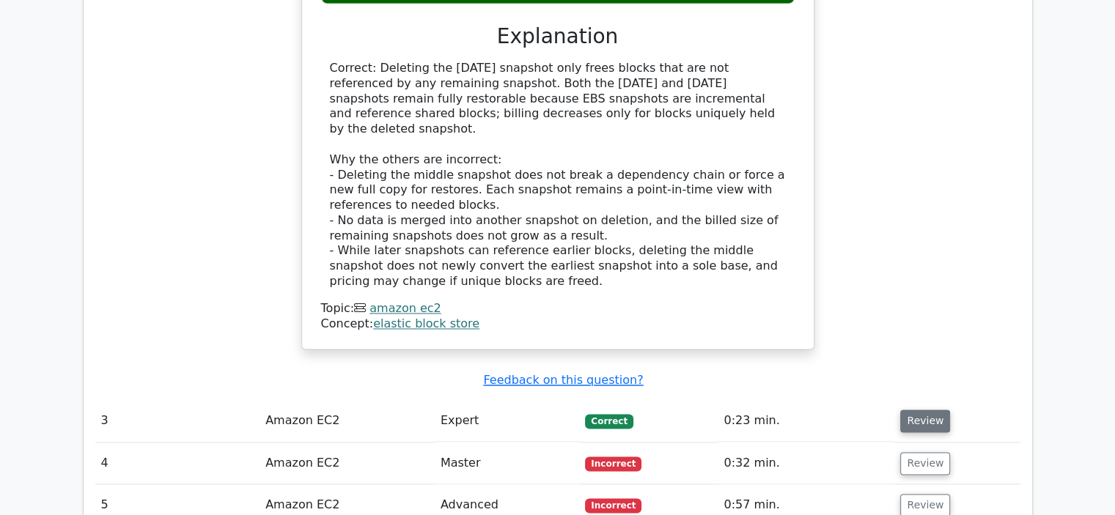
click at [924, 410] on button "Review" at bounding box center [925, 421] width 50 height 23
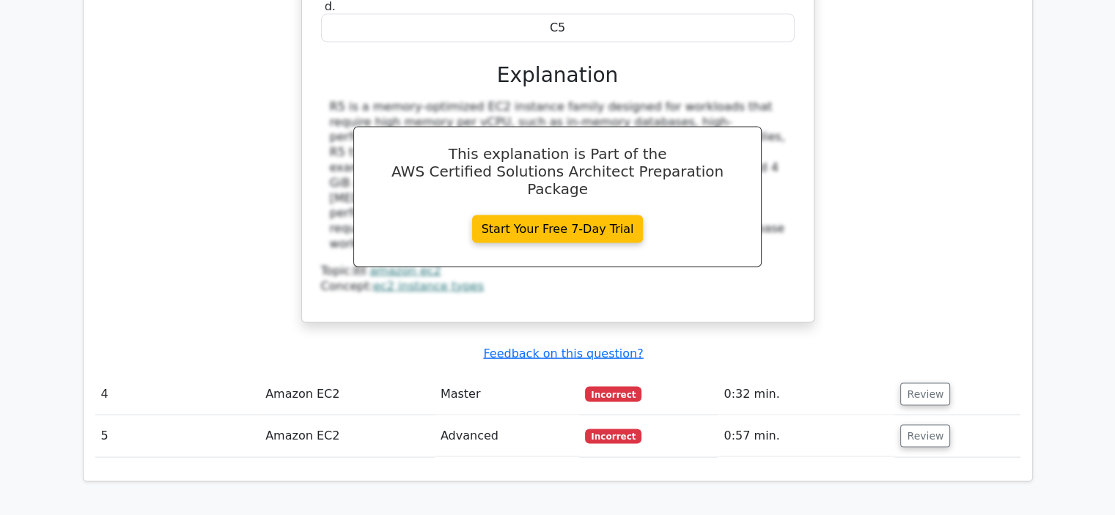
scroll to position [2817, 0]
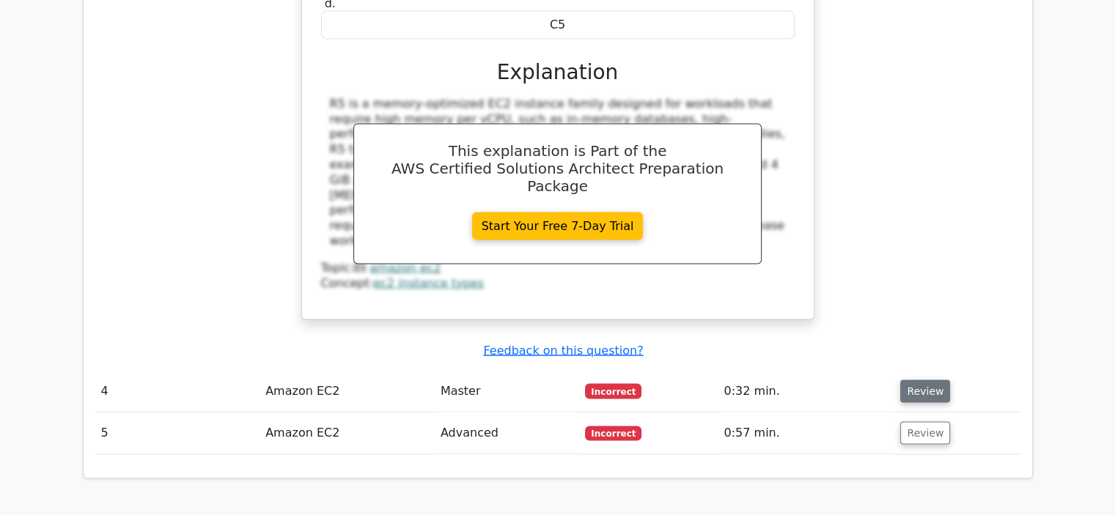
click at [925, 381] on button "Review" at bounding box center [925, 392] width 50 height 23
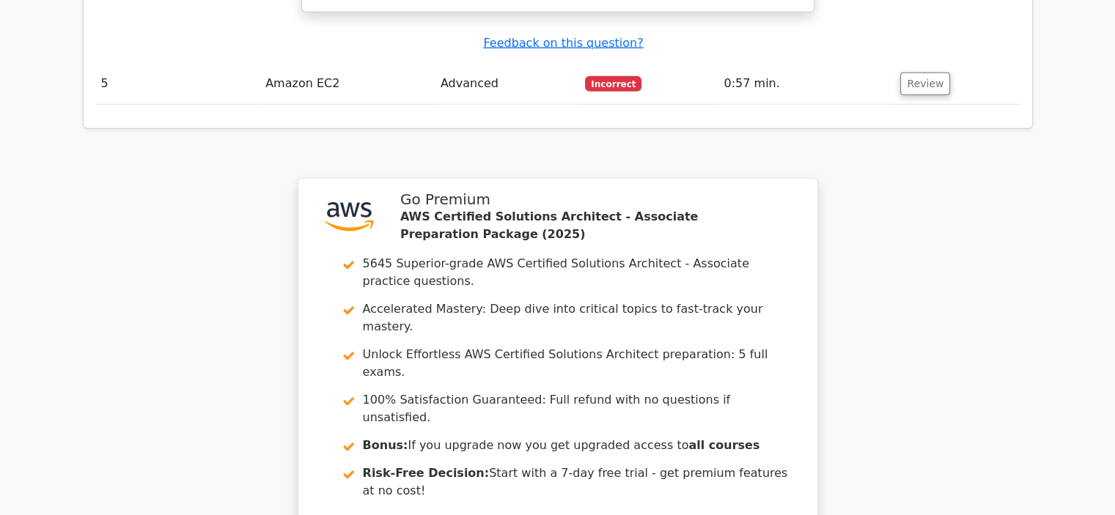
scroll to position [4240, 0]
